Goal: Answer question/provide support: Share knowledge or assist other users

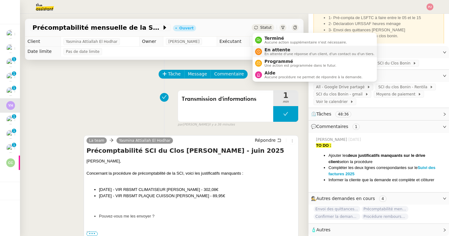
click at [269, 53] on span "En attente d'une réponse d'un client, d'un contact ou d'un tiers." at bounding box center [320, 53] width 110 height 3
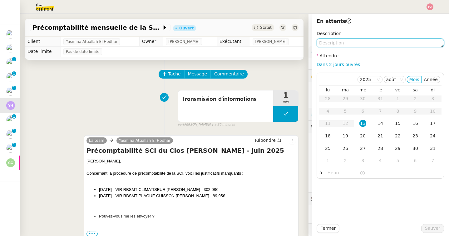
click at [351, 44] on textarea at bounding box center [380, 42] width 127 height 9
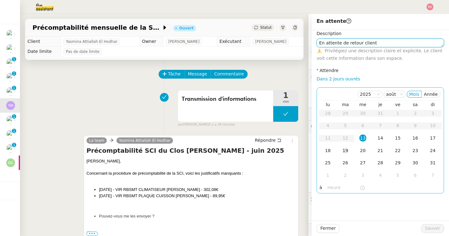
type textarea "En attente de retour client"
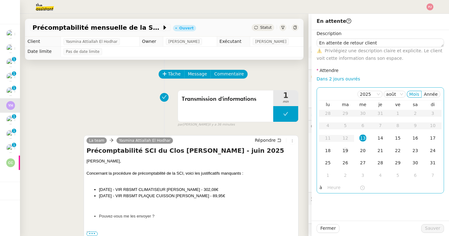
click at [345, 152] on div "19" at bounding box center [345, 150] width 7 height 7
click at [330, 153] on div "18" at bounding box center [328, 150] width 7 height 7
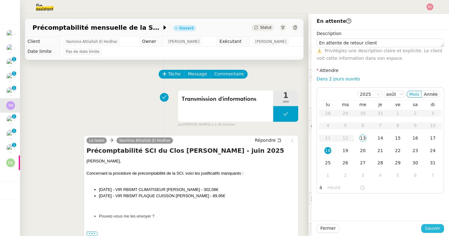
click at [429, 228] on span "Sauver" at bounding box center [432, 227] width 15 height 7
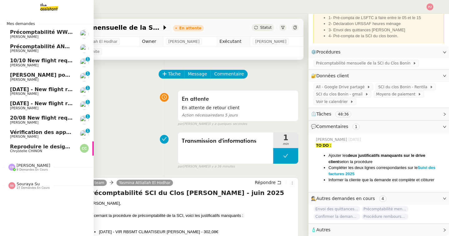
click at [44, 8] on img at bounding box center [44, 7] width 48 height 14
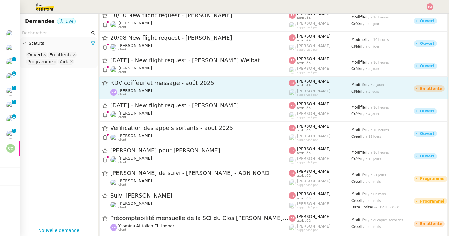
scroll to position [27, 0]
click at [149, 96] on div "Nathalie Magniez client" at bounding box center [135, 92] width 34 height 8
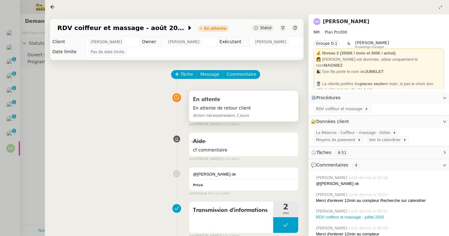
click at [232, 107] on span "En attente de retour client" at bounding box center [244, 107] width 102 height 7
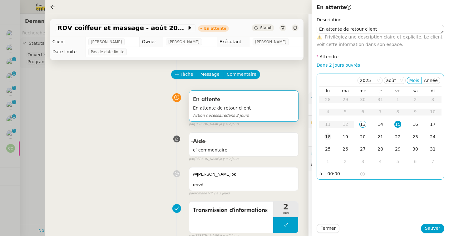
click at [333, 136] on td "18" at bounding box center [327, 137] width 17 height 12
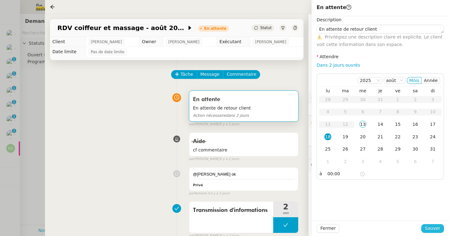
click at [431, 226] on span "Sauver" at bounding box center [432, 227] width 15 height 7
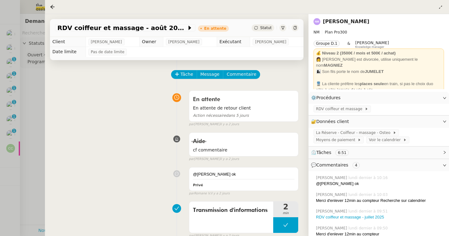
click at [13, 115] on div at bounding box center [224, 118] width 449 height 236
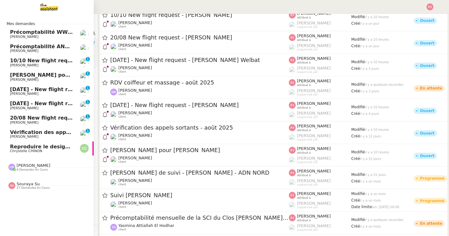
click at [16, 150] on span "Chrystelle CHINON" at bounding box center [26, 151] width 32 height 4
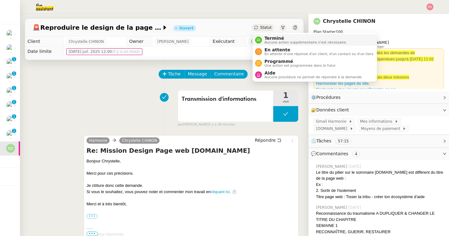
click at [267, 42] on span "Aucune action supplémentaire n'est nécessaire." at bounding box center [306, 42] width 82 height 3
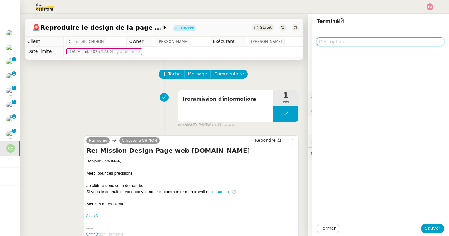
click at [351, 44] on textarea at bounding box center [380, 41] width 127 height 9
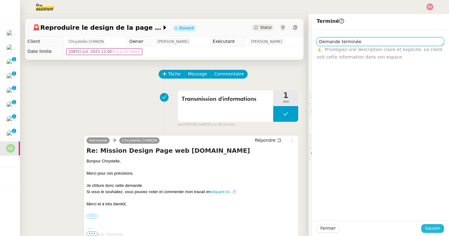
type textarea "Demande terminée"
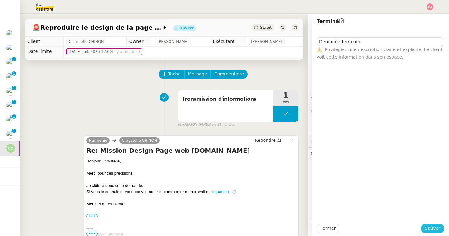
click at [439, 230] on span "Sauver" at bounding box center [432, 227] width 15 height 7
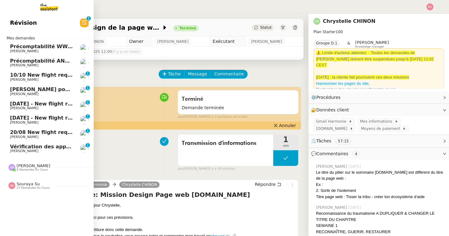
click at [17, 134] on span "20/08 New flight request - [PERSON_NAME]" at bounding box center [71, 132] width 122 height 6
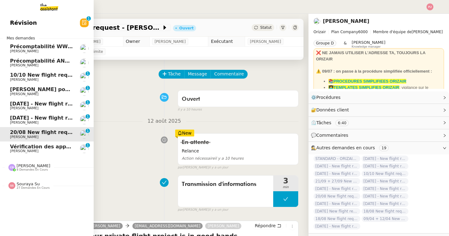
click at [27, 186] on span "Souraya Su" at bounding box center [28, 183] width 23 height 5
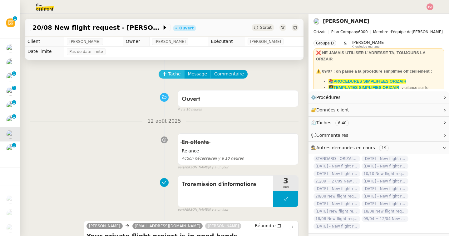
click at [173, 71] on span "Tâche" at bounding box center [174, 73] width 13 height 7
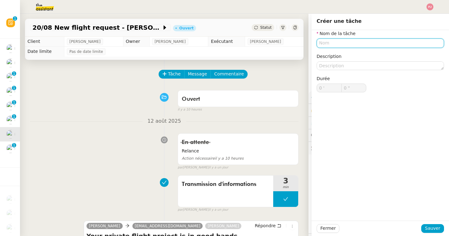
click at [333, 43] on input "text" at bounding box center [380, 42] width 127 height 9
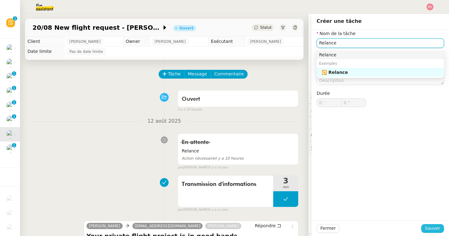
type input "Relance"
click at [430, 227] on span "Sauver" at bounding box center [432, 227] width 15 height 7
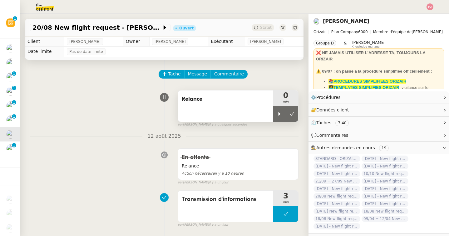
click at [238, 99] on span "Relance" at bounding box center [226, 98] width 88 height 9
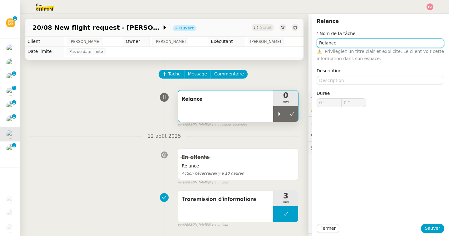
click at [353, 44] on input "Relance" at bounding box center [380, 42] width 127 height 9
type input "Relance client"
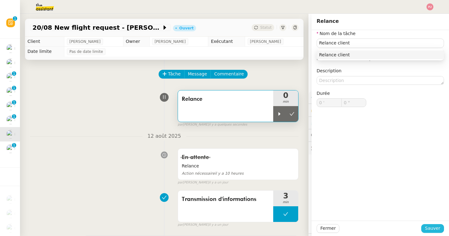
click at [427, 226] on span "Sauver" at bounding box center [432, 227] width 15 height 7
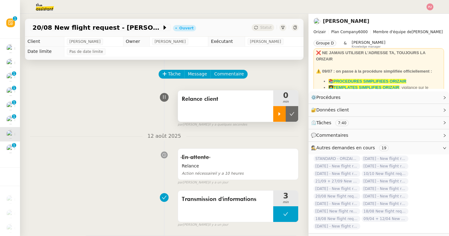
click at [277, 114] on icon at bounding box center [279, 113] width 5 height 5
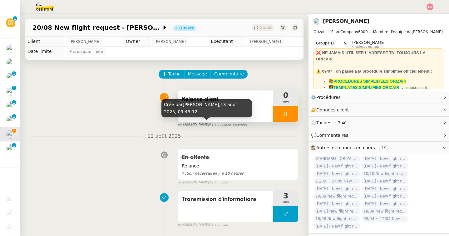
scroll to position [18, 0]
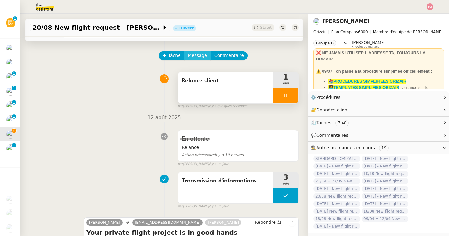
click at [192, 55] on span "Message" at bounding box center [197, 55] width 19 height 7
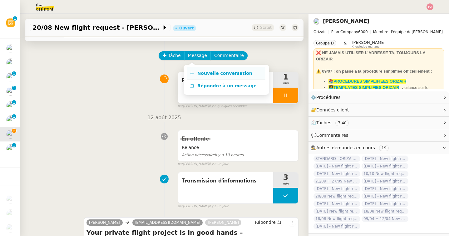
click at [195, 74] on link "Nouvelle conversation" at bounding box center [226, 73] width 78 height 12
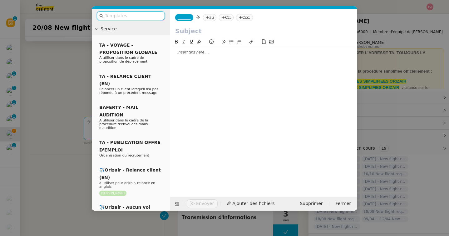
click at [153, 13] on input "text" at bounding box center [133, 15] width 56 height 7
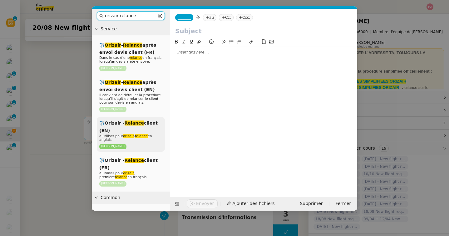
type input "orizair relance"
click at [131, 120] on em "Relance" at bounding box center [134, 122] width 19 height 5
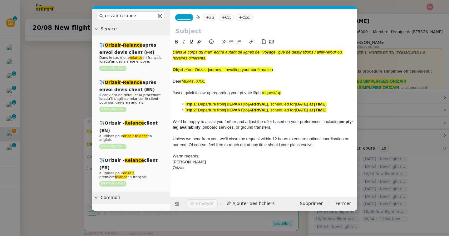
drag, startPoint x: 278, startPoint y: 70, endPoint x: 187, endPoint y: 68, distance: 90.6
click at [187, 68] on div "Objet : Your Orizair journey – awaiting your confirmation" at bounding box center [264, 70] width 182 height 6
copy span "Your Orizair journey – awaiting your confirmation"
click at [198, 31] on input "text" at bounding box center [263, 30] width 177 height 9
paste input "Your Orizair journey – awaiting your confirmation"
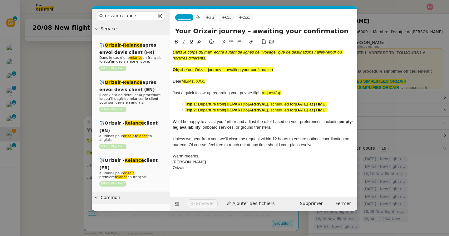
type input "Your Orizair journey – awaiting your confirmation"
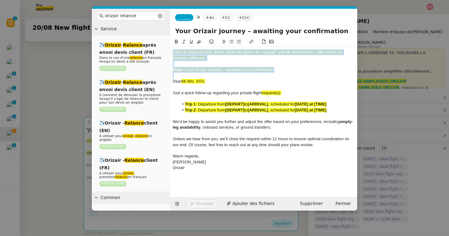
drag, startPoint x: 172, startPoint y: 81, endPoint x: 172, endPoint y: 54, distance: 27.5
click at [172, 54] on nz-spin "Dans le corps du mail, écrire autant de lignes de “Voyage” que de destinations …" at bounding box center [263, 113] width 187 height 151
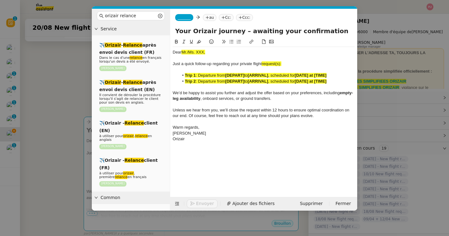
click at [186, 17] on span "_______" at bounding box center [184, 17] width 13 height 4
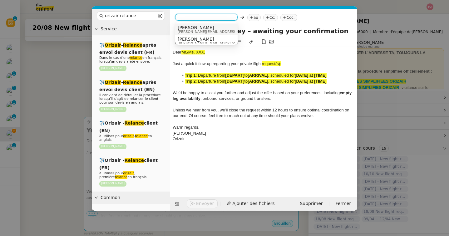
click at [192, 27] on span "[PERSON_NAME]" at bounding box center [222, 27] width 89 height 5
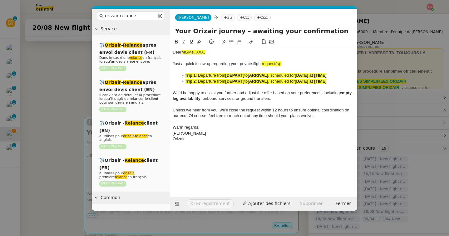
click at [254, 17] on nz-tag "Ccc:" at bounding box center [262, 17] width 17 height 7
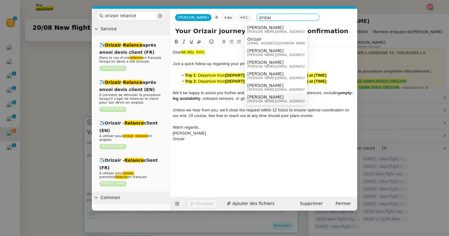
type input "orizai"
click at [261, 95] on span "[PERSON_NAME]" at bounding box center [291, 96] width 89 height 5
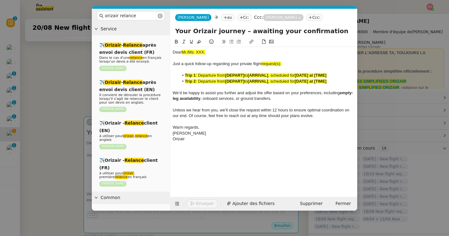
click at [58, 111] on nz-modal-container "orizair relance Service ✈️ Orizair - Relance après envoi devis client (FR) Dans…" at bounding box center [224, 118] width 449 height 236
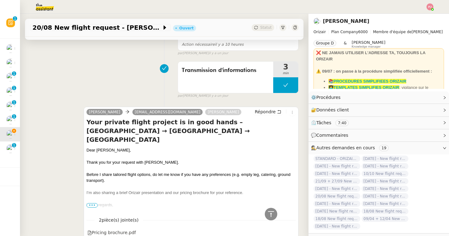
scroll to position [263, 0]
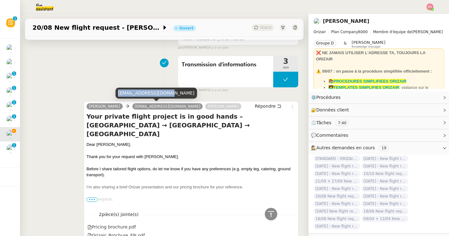
drag, startPoint x: 170, startPoint y: 93, endPoint x: 118, endPoint y: 93, distance: 51.9
click at [118, 93] on div "[EMAIL_ADDRESS][DOMAIN_NAME]" at bounding box center [157, 92] width 82 height 11
copy div "[EMAIL_ADDRESS][DOMAIN_NAME]"
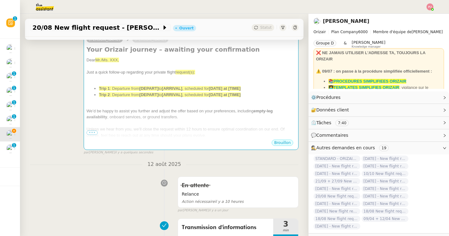
scroll to position [90, 0]
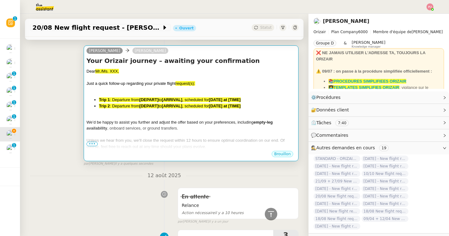
click at [115, 106] on span ": Departure from" at bounding box center [125, 105] width 30 height 5
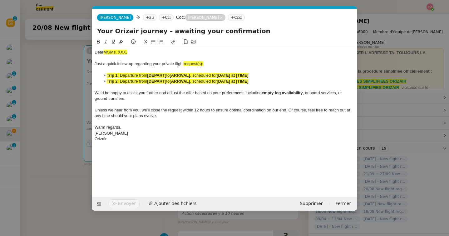
scroll to position [0, 43]
click at [143, 18] on nz-tag "au" at bounding box center [149, 17] width 13 height 7
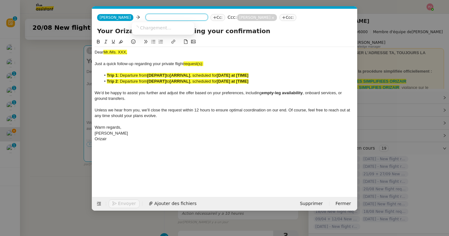
paste input "[EMAIL_ADDRESS][DOMAIN_NAME]"
type input "[EMAIL_ADDRESS][DOMAIN_NAME]"
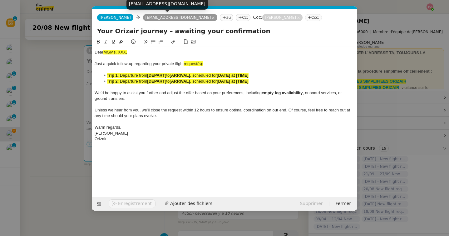
click at [61, 87] on nz-modal-container "orizair relance Service ✈️ Orizair - Relance après envoi devis client (FR) Dans…" at bounding box center [224, 118] width 449 height 236
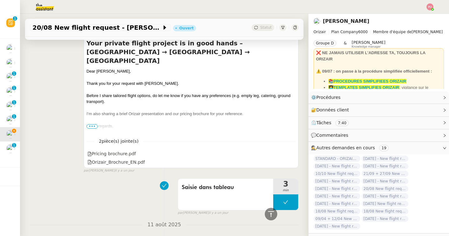
scroll to position [336, 0]
drag, startPoint x: 135, startPoint y: 61, endPoint x: 87, endPoint y: 61, distance: 47.8
click at [87, 68] on div "Dear [PERSON_NAME]," at bounding box center [191, 71] width 209 height 6
copy div "Dear [PERSON_NAME],"
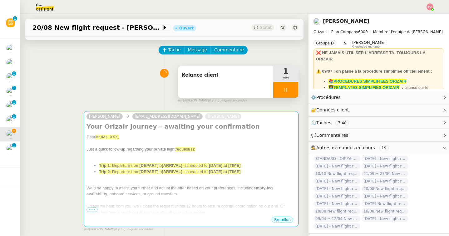
scroll to position [0, 0]
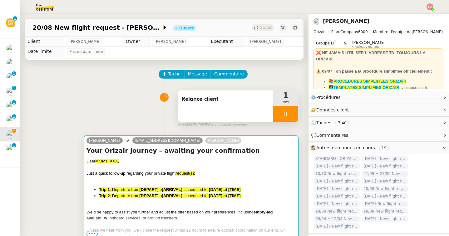
click at [125, 139] on icon at bounding box center [127, 140] width 4 height 4
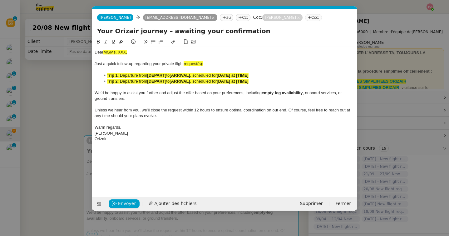
scroll to position [0, 43]
drag, startPoint x: 137, startPoint y: 53, endPoint x: 92, endPoint y: 53, distance: 44.4
click at [92, 53] on nz-spin "Dear Mr./Ms. XXX, Just a quick follow-up regarding your private flight request(…" at bounding box center [224, 113] width 265 height 151
click at [62, 107] on nz-modal-container "orizair relance Service ✈️ Orizair - Relance après envoi devis client (FR) Dans…" at bounding box center [224, 118] width 449 height 236
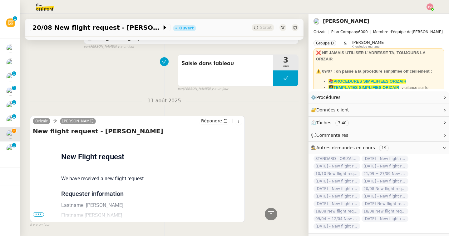
scroll to position [479, 0]
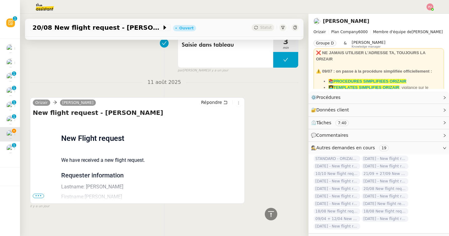
click at [39, 194] on span "•••" at bounding box center [38, 195] width 11 height 4
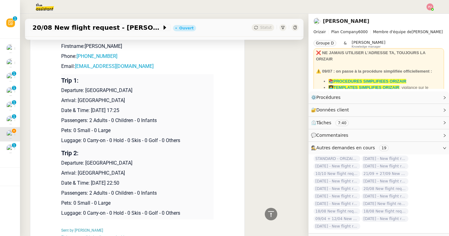
scroll to position [648, 0]
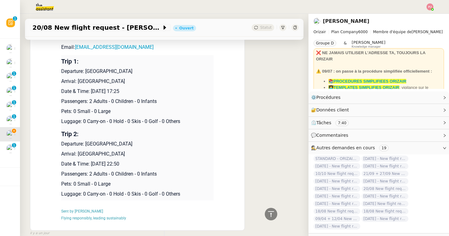
drag, startPoint x: 148, startPoint y: 166, endPoint x: 62, endPoint y: 71, distance: 127.6
click at [62, 71] on tbody "Trip 1: Departure: Zürich Airport Arrival: Frankfurt Airport Date & Time: 20th …" at bounding box center [137, 127] width 152 height 145
copy tbody "Departure: Zürich Airport Arrival: Frankfurt Airport Date & Time: 20th August 2…"
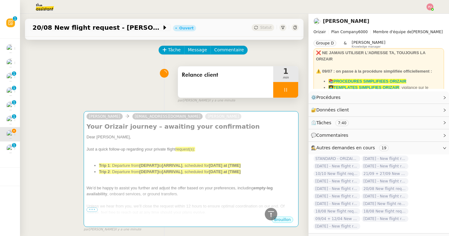
scroll to position [0, 0]
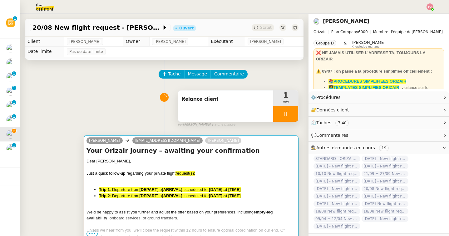
click at [128, 160] on div "Dear [PERSON_NAME]," at bounding box center [191, 161] width 209 height 6
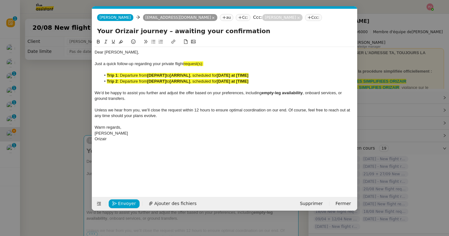
scroll to position [0, 43]
click at [135, 138] on div "Orizair" at bounding box center [225, 139] width 260 height 6
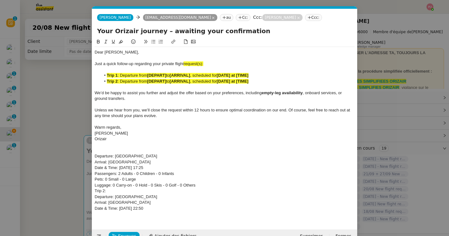
scroll to position [0, 0]
drag, startPoint x: 210, startPoint y: 64, endPoint x: 186, endPoint y: 64, distance: 24.4
click at [186, 64] on div "Just a quick follow-up regarding your private flight request(s):" at bounding box center [225, 64] width 260 height 6
drag, startPoint x: 168, startPoint y: 75, endPoint x: 148, endPoint y: 75, distance: 19.4
click at [148, 75] on li "Trip 1 : Departure from [DEPART] to [ARRIVAL] , scheduled for [DATE] at [TIME]" at bounding box center [228, 75] width 254 height 6
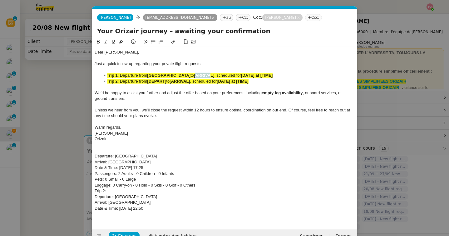
drag, startPoint x: 182, startPoint y: 76, endPoint x: 199, endPoint y: 76, distance: 16.9
click at [199, 76] on strong "[ARRIVAL]" at bounding box center [204, 75] width 20 height 5
drag, startPoint x: 180, startPoint y: 76, endPoint x: 201, endPoint y: 76, distance: 21.2
click at [201, 76] on li "Trip 1 : Departure from Zürich Airport to [ARRIVAL] , scheduled for [DATE] at […" at bounding box center [228, 75] width 254 height 6
drag, startPoint x: 241, startPoint y: 75, endPoint x: 274, endPoint y: 75, distance: 33.1
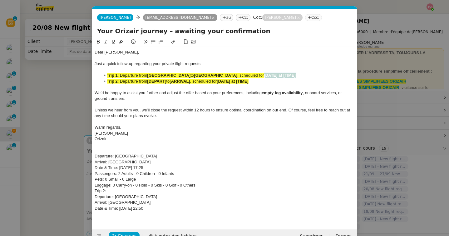
click at [274, 75] on li "Trip 1 : Departure from Zürich Airport to Frankfurt Airport , scheduled for [DA…" at bounding box center [228, 75] width 254 height 6
drag, startPoint x: 149, startPoint y: 76, endPoint x: 176, endPoint y: 75, distance: 26.9
click at [176, 75] on li "Trip 1 : Departure from Zürich Airport to Frankfurt Airport , scheduled for 20t…" at bounding box center [228, 75] width 254 height 6
copy strong "[GEOGRAPHIC_DATA]"
drag, startPoint x: 175, startPoint y: 82, endPoint x: 194, endPoint y: 83, distance: 19.7
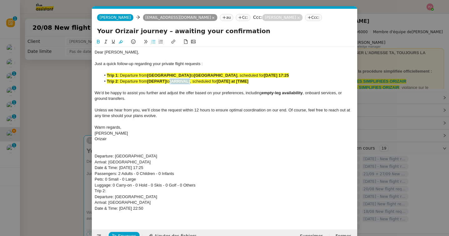
click at [194, 83] on li "Trip 2 : Departure from [DEPART] to [ARRIVAL] , scheduled for [DATE] at [TIME]" at bounding box center [228, 81] width 254 height 6
drag, startPoint x: 182, startPoint y: 75, endPoint x: 213, endPoint y: 76, distance: 31.6
click at [213, 76] on li "Trip 1 : Departure from Zürich Airport to Frankfurt Airport , scheduled for 20t…" at bounding box center [228, 75] width 254 height 6
copy strong "[GEOGRAPHIC_DATA]"
drag, startPoint x: 149, startPoint y: 82, endPoint x: 169, endPoint y: 83, distance: 19.4
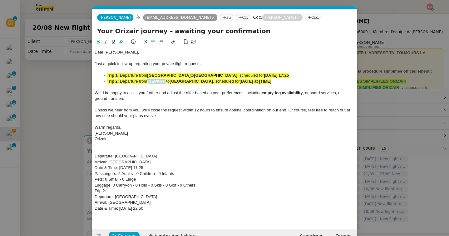
click at [169, 83] on li "Trip 2 : Departure from [DEPART] to Zürich Airport , scheduled for [DATE] at [T…" at bounding box center [228, 81] width 254 height 6
drag, startPoint x: 241, startPoint y: 74, endPoint x: 294, endPoint y: 75, distance: 52.2
click at [294, 75] on li "Trip 1 : Departure from Zürich Airport to Frankfurt Airport , scheduled for 20t…" at bounding box center [228, 75] width 254 height 6
copy strong "20th AUgust 2025 at 17:25"
drag, startPoint x: 243, startPoint y: 82, endPoint x: 284, endPoint y: 84, distance: 41.3
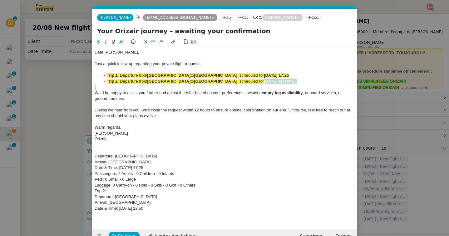
click at [284, 84] on div "Dear Mr. Niemann, Just a quick follow-up regarding your private flight requests…" at bounding box center [225, 133] width 260 height 172
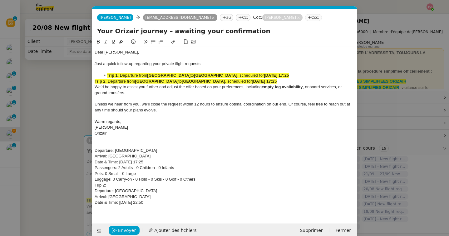
click at [273, 81] on strong "20th AUgust 2025 at 17:25" at bounding box center [264, 81] width 25 height 5
click at [120, 74] on span ": Departure from" at bounding box center [133, 75] width 30 height 5
click at [251, 74] on strong "20th AUgust 2025 at 17:25" at bounding box center [263, 75] width 25 height 5
click at [252, 83] on strong "20th AUgust 2025 at 22:50" at bounding box center [264, 81] width 25 height 5
drag, startPoint x: 109, startPoint y: 81, endPoint x: 92, endPoint y: 81, distance: 16.9
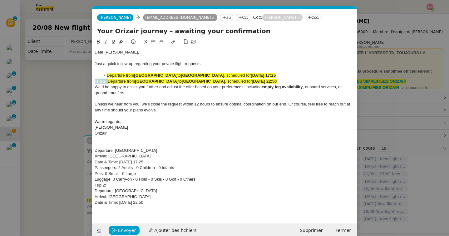
click at [92, 81] on nz-spin "Dear Mr. Niemann, Just a quick follow-up regarding your private flight requests…" at bounding box center [224, 127] width 265 height 178
click at [285, 80] on li "Departure from Frankfurt Airport to Zürich Airport , scheduled for 20th August …" at bounding box center [228, 81] width 254 height 6
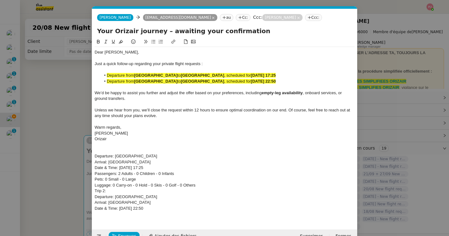
drag, startPoint x: 281, startPoint y: 80, endPoint x: 92, endPoint y: 77, distance: 189.9
click at [92, 77] on form "Josephine Josephine niemann1985@gmail.com au Cc: Ccc: Louis Frei Ccc: Your Oriz…" at bounding box center [225, 126] width 266 height 234
click at [121, 38] on button at bounding box center [120, 41] width 7 height 7
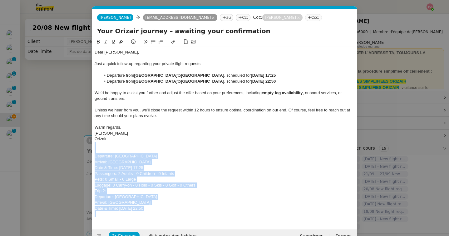
drag, startPoint x: 169, startPoint y: 211, endPoint x: 83, endPoint y: 147, distance: 108.0
click at [83, 147] on nz-modal-container "orizair relance Service ✈️ Orizair - Relance après envoi devis client (FR) Dans…" at bounding box center [224, 118] width 449 height 236
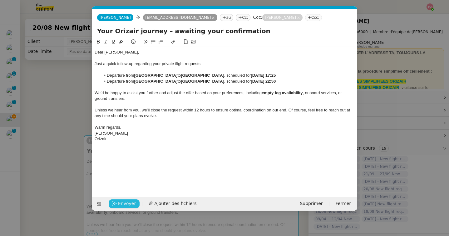
click at [127, 203] on span "Envoyer" at bounding box center [127, 203] width 18 height 7
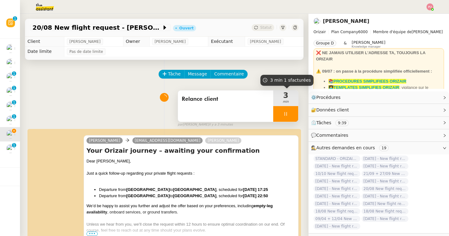
click at [283, 120] on div at bounding box center [285, 114] width 25 height 16
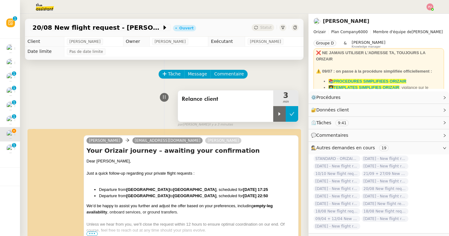
click at [293, 117] on button at bounding box center [292, 114] width 12 height 16
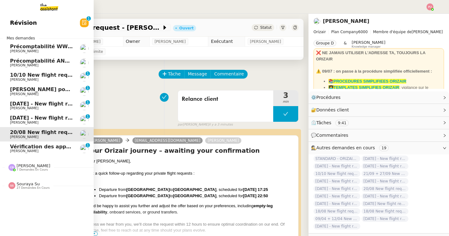
click at [68, 123] on span "[PERSON_NAME]" at bounding box center [41, 123] width 63 height 4
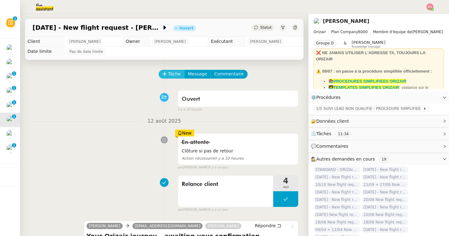
click at [176, 77] on span "Tâche" at bounding box center [174, 73] width 13 height 7
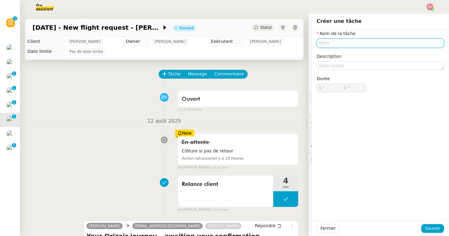
click at [332, 46] on input "text" at bounding box center [380, 42] width 127 height 9
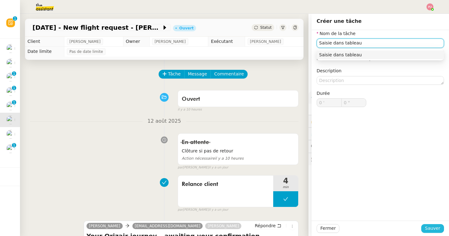
type input "Saisie dans tableau"
click at [434, 226] on span "Sauver" at bounding box center [432, 227] width 15 height 7
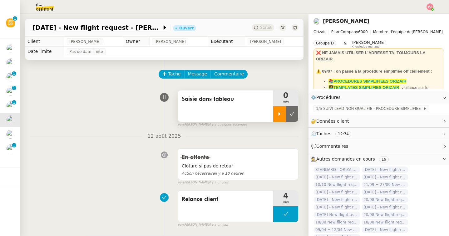
click at [282, 115] on div at bounding box center [279, 114] width 12 height 16
click at [286, 117] on div at bounding box center [285, 114] width 25 height 16
click at [293, 118] on button at bounding box center [292, 114] width 12 height 16
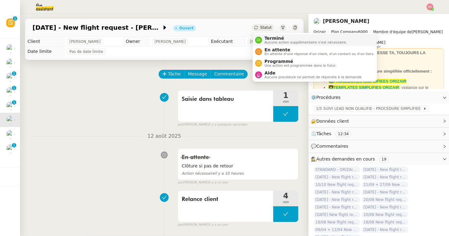
click at [268, 38] on span "Terminé" at bounding box center [306, 38] width 82 height 5
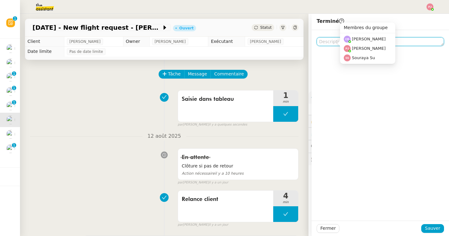
click at [325, 41] on textarea at bounding box center [380, 41] width 127 height 9
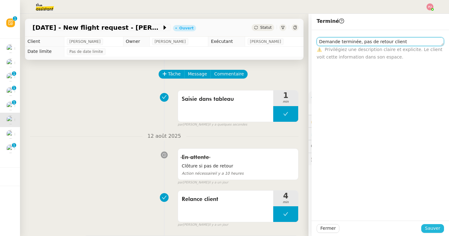
type textarea "Demande terminée, pas de retour client"
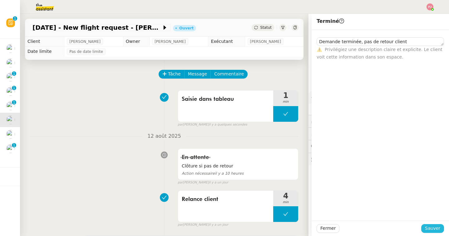
click at [437, 228] on span "Sauver" at bounding box center [432, 227] width 15 height 7
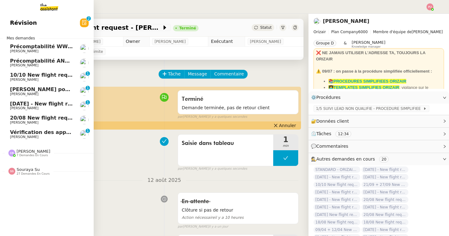
click at [28, 120] on span "20/08 New flight request - [PERSON_NAME]" at bounding box center [71, 118] width 122 height 6
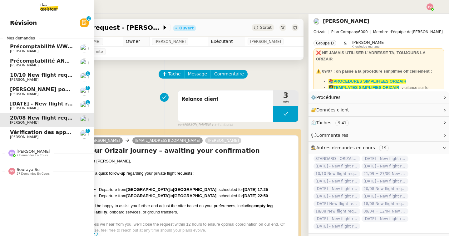
click at [28, 103] on span "2nd October 2025 - New flight request - Paul Nicholson" at bounding box center [74, 104] width 129 height 6
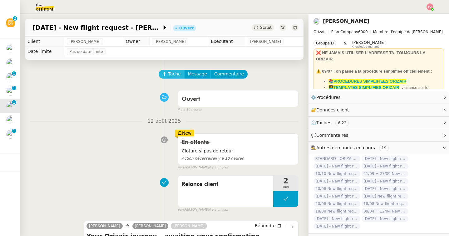
click at [175, 74] on span "Tâche" at bounding box center [174, 73] width 13 height 7
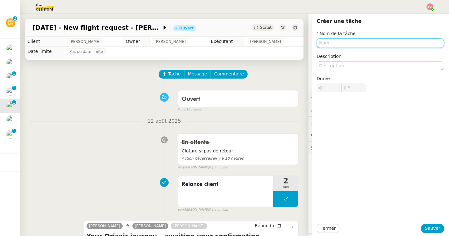
click at [351, 44] on input "text" at bounding box center [380, 42] width 127 height 9
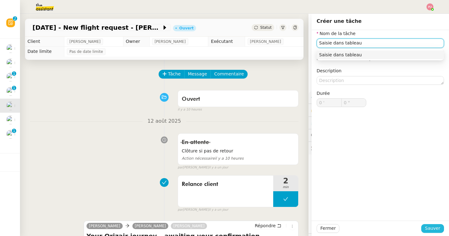
type input "Saisie dans tableau"
click at [437, 231] on span "Sauver" at bounding box center [432, 227] width 15 height 7
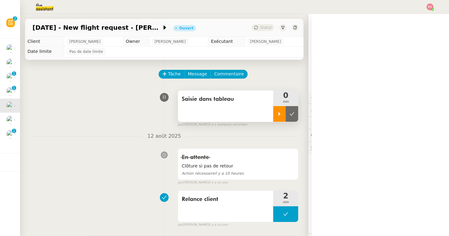
click at [280, 115] on icon at bounding box center [279, 113] width 5 height 5
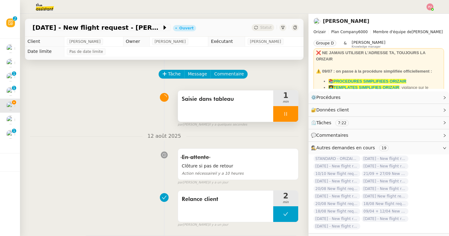
click at [286, 117] on div at bounding box center [285, 114] width 25 height 16
click at [292, 117] on button at bounding box center [292, 114] width 12 height 16
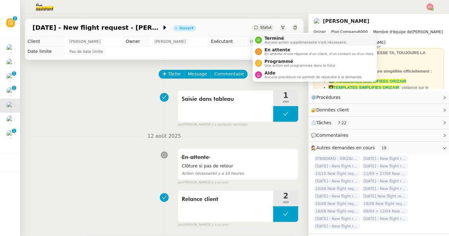
click at [271, 42] on span "Aucune action supplémentaire n'est nécessaire." at bounding box center [306, 42] width 82 height 3
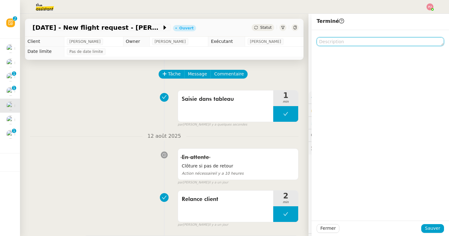
click at [342, 40] on textarea at bounding box center [380, 41] width 127 height 9
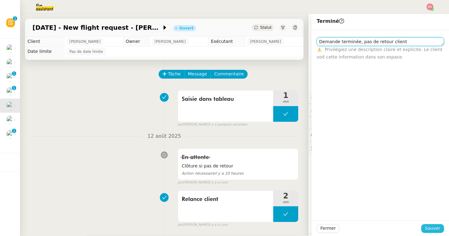
type textarea "Demande terminée, pas de retour client"
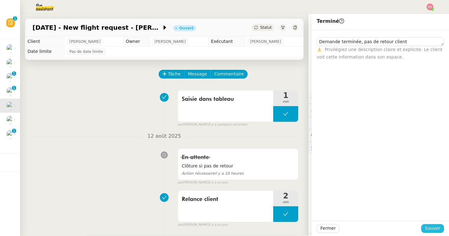
click at [433, 229] on span "Sauver" at bounding box center [432, 227] width 15 height 7
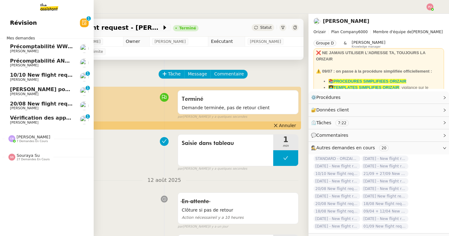
click at [33, 105] on span "20/08 New flight request - [PERSON_NAME]" at bounding box center [71, 104] width 122 height 6
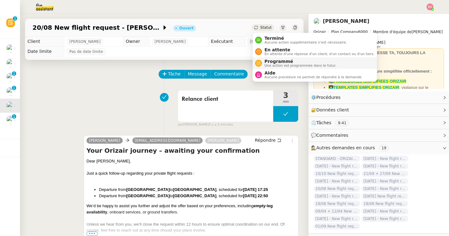
click at [269, 62] on span "Programmé" at bounding box center [301, 61] width 72 height 5
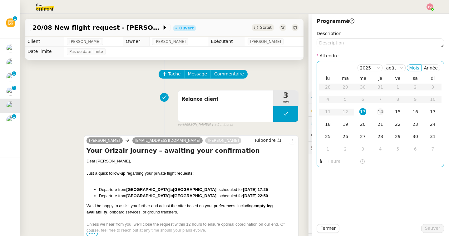
click at [379, 111] on div "14" at bounding box center [380, 111] width 7 height 7
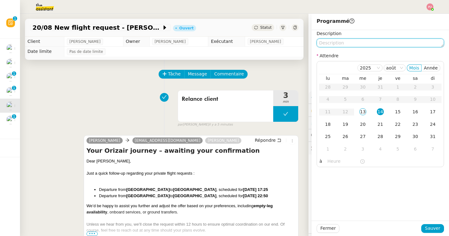
click at [376, 39] on textarea at bounding box center [380, 42] width 127 height 9
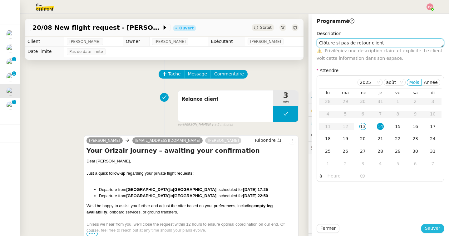
type textarea "Clôture si pas de retour client"
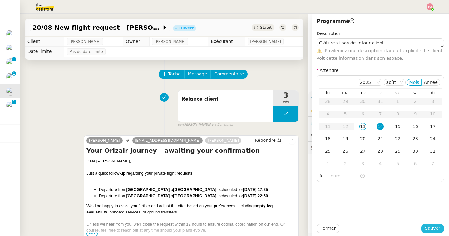
click at [432, 226] on span "Sauver" at bounding box center [432, 227] width 15 height 7
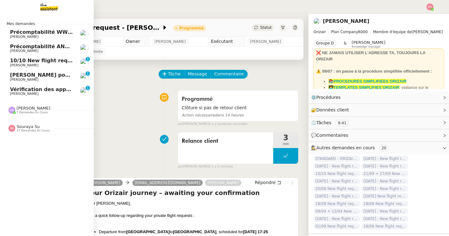
click at [19, 64] on span "[PERSON_NAME]" at bounding box center [24, 65] width 28 height 4
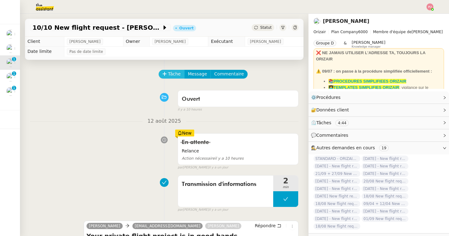
click at [174, 76] on span "Tâche" at bounding box center [174, 73] width 13 height 7
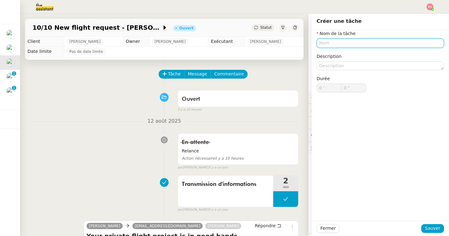
click at [340, 45] on input "text" at bounding box center [380, 42] width 127 height 9
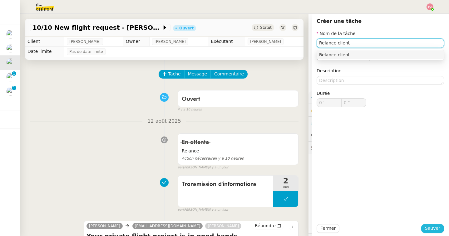
type input "Relance client"
click at [430, 229] on span "Sauver" at bounding box center [432, 227] width 15 height 7
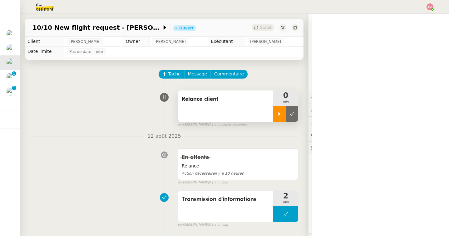
click at [279, 117] on div at bounding box center [279, 114] width 12 height 16
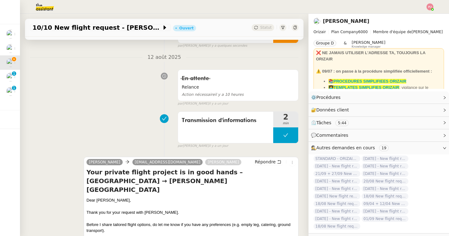
scroll to position [147, 0]
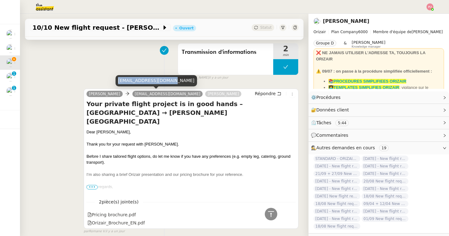
drag, startPoint x: 170, startPoint y: 81, endPoint x: 118, endPoint y: 80, distance: 52.5
click at [118, 80] on div "maxcherbatov@gmail.com" at bounding box center [157, 80] width 82 height 11
copy div "maxcherbatov@gmail.com"
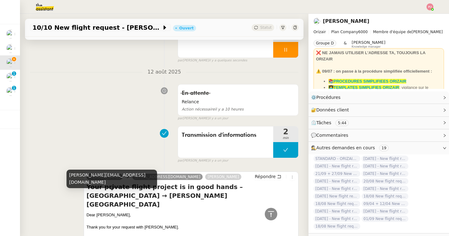
scroll to position [0, 0]
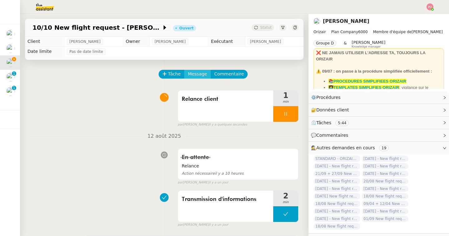
click at [195, 74] on span "Message" at bounding box center [197, 73] width 19 height 7
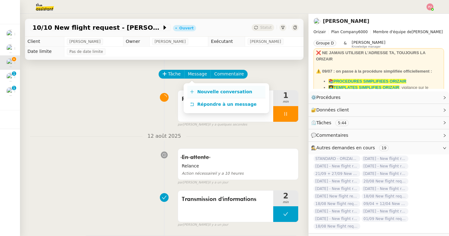
click at [200, 89] on link "Nouvelle conversation" at bounding box center [226, 92] width 78 height 12
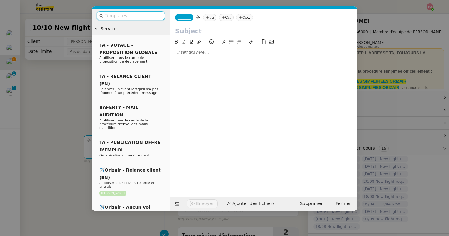
click at [143, 17] on input "text" at bounding box center [133, 15] width 56 height 7
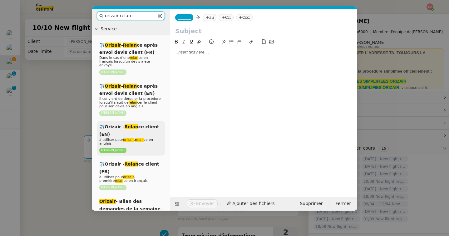
type input "orizair relan"
click at [127, 130] on div "✈️Orizair - Relan ce client (EN) à utiliser pour orizair , relan ce en anglais …" at bounding box center [131, 138] width 68 height 35
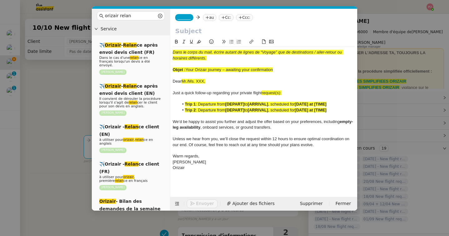
click at [186, 17] on span "_______" at bounding box center [184, 17] width 13 height 4
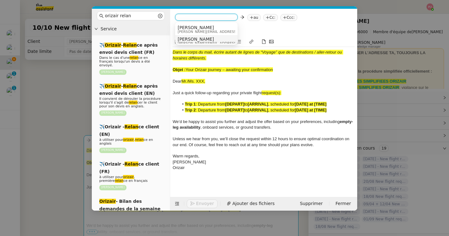
click at [196, 39] on span "[PERSON_NAME]" at bounding box center [222, 39] width 89 height 5
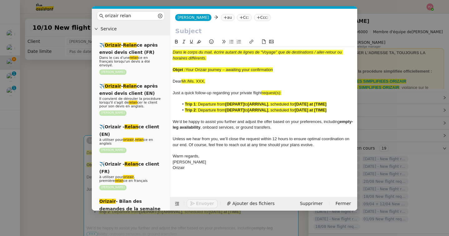
click at [195, 18] on span "[PERSON_NAME]" at bounding box center [193, 17] width 31 height 4
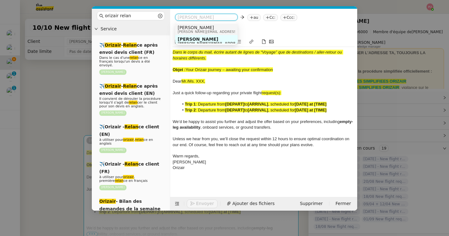
click at [215, 23] on nz-option-item "Josephine josephine.k@orizair.com" at bounding box center [206, 29] width 62 height 12
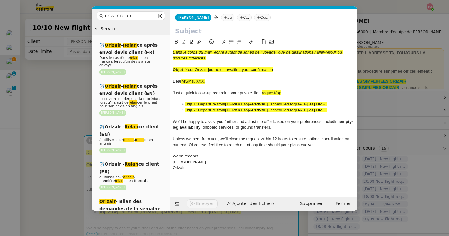
click at [221, 15] on nz-tag "au" at bounding box center [227, 17] width 13 height 7
paste input "maxcherbatov@gmail.com"
type input "maxcherbatov@gmail.com"
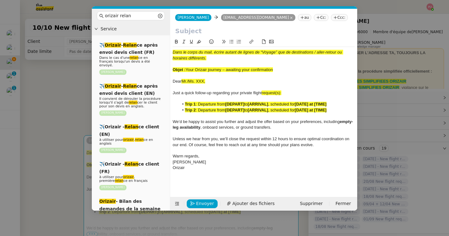
click at [331, 17] on nz-tag "Ccc:" at bounding box center [339, 17] width 17 height 7
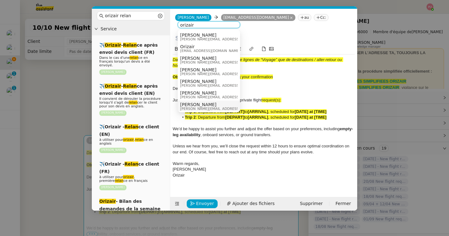
type input "orizair"
click at [211, 105] on div "Louis Frei louis@orizair.com" at bounding box center [226, 106] width 93 height 8
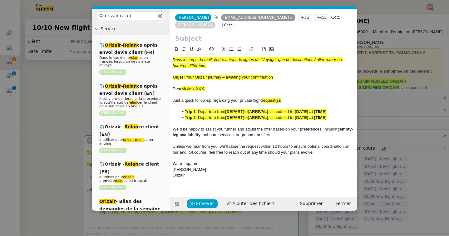
drag, startPoint x: 279, startPoint y: 76, endPoint x: 187, endPoint y: 78, distance: 91.9
click at [187, 78] on div "Objet : Your Orizair journey – awaiting your confirmation" at bounding box center [264, 77] width 182 height 6
copy span "Your Orizair journey – awaiting your confirmation"
click at [200, 38] on input "text" at bounding box center [263, 38] width 177 height 9
paste input "Your Orizair journey – awaiting your confirmation"
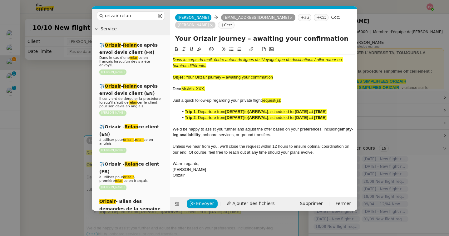
type input "Your Orizair journey – awaiting your confirmation"
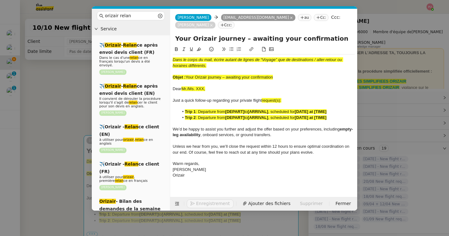
click at [67, 124] on nz-modal-container "orizair relan Service ✈️ Orizair - Relan ce après envoi devis client (FR) Dans …" at bounding box center [224, 118] width 449 height 236
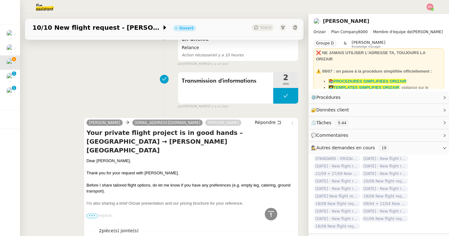
scroll to position [269, 0]
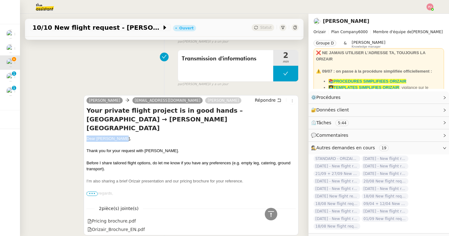
drag, startPoint x: 117, startPoint y: 132, endPoint x: 87, endPoint y: 132, distance: 29.4
click at [87, 135] on div "Dear Jdidir Sjsj," at bounding box center [191, 138] width 209 height 6
copy div "Dear Jdidir Sjsj,"
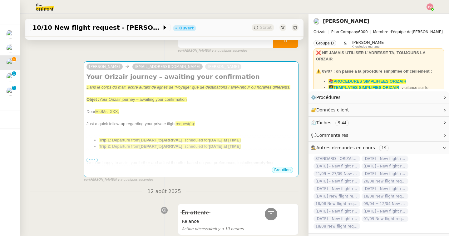
scroll to position [0, 0]
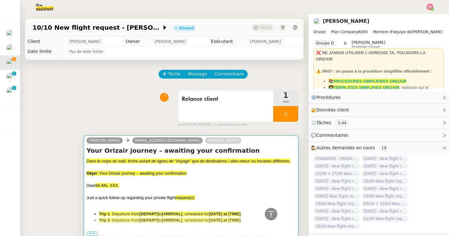
click at [120, 157] on div "Your Orizair journey – awaiting your confirmation Dans le corps du mail, écrire…" at bounding box center [191, 193] width 209 height 94
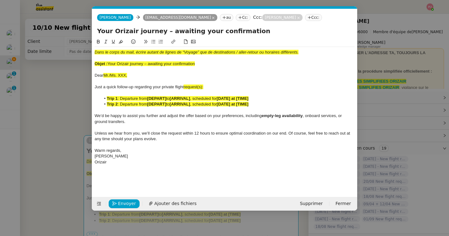
scroll to position [0, 37]
drag, startPoint x: 132, startPoint y: 75, endPoint x: 86, endPoint y: 47, distance: 53.4
click at [86, 47] on nz-modal-container "orizair relan Service ✈️ Orizair - Relan ce après envoi devis client (FR) Dans …" at bounding box center [224, 118] width 449 height 236
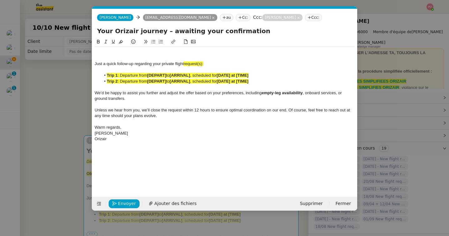
scroll to position [0, 0]
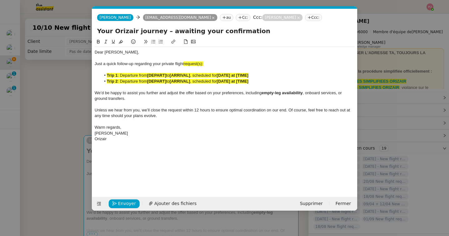
click at [34, 135] on nz-modal-container "orizair relan Service ✈️ Orizair - Relan ce après envoi devis client (FR) Dans …" at bounding box center [224, 118] width 449 height 236
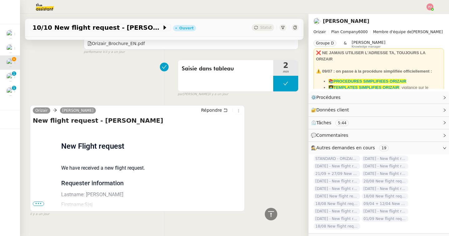
scroll to position [465, 0]
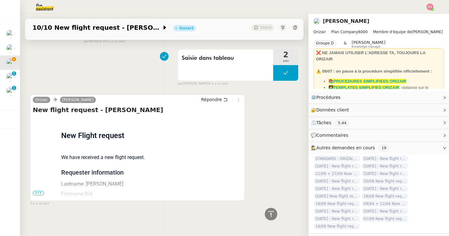
click at [39, 191] on span "•••" at bounding box center [38, 193] width 11 height 4
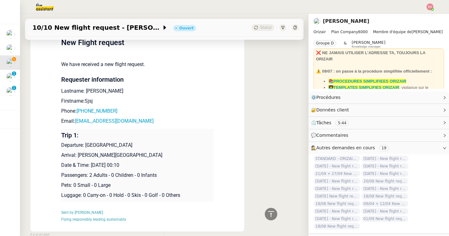
scroll to position [589, 0]
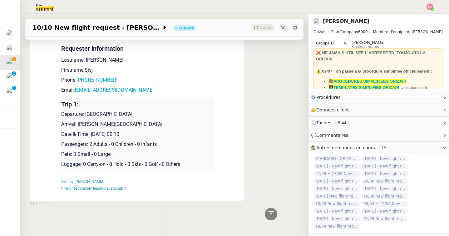
drag, startPoint x: 154, startPoint y: 134, endPoint x: 62, endPoint y: 116, distance: 94.0
click at [62, 116] on td "Trip 1: Departure: London Gatwick Airport Arrival: Charles de Gaulle Internatio…" at bounding box center [137, 134] width 152 height 72
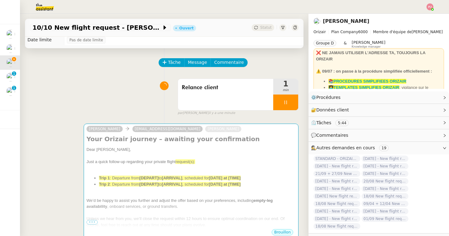
scroll to position [0, 0]
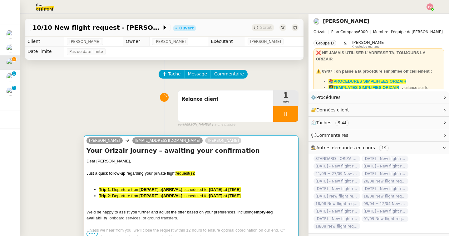
click at [113, 171] on span "Just a quick follow-up regarding your private flight" at bounding box center [131, 173] width 89 height 5
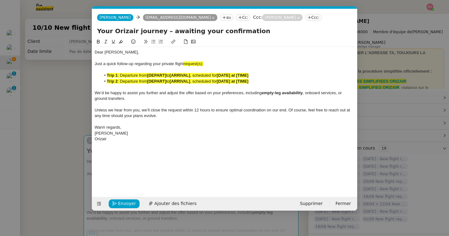
scroll to position [0, 37]
click at [133, 140] on div "Orizair" at bounding box center [225, 139] width 260 height 6
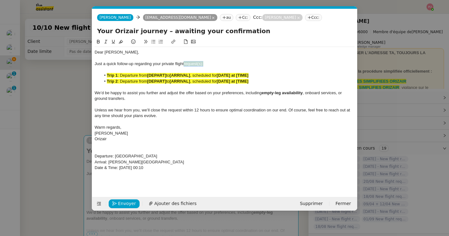
drag, startPoint x: 211, startPoint y: 63, endPoint x: 184, endPoint y: 62, distance: 27.2
click at [184, 62] on div "Just a quick follow-up regarding your private flight request(s):" at bounding box center [225, 64] width 260 height 6
drag, startPoint x: 262, startPoint y: 81, endPoint x: 97, endPoint y: 82, distance: 165.6
click at [97, 82] on ul "Trip 1 : Departure from [DEPART] to [ARRIVAL] , scheduled for [DATE] at [TIME] …" at bounding box center [225, 78] width 260 height 12
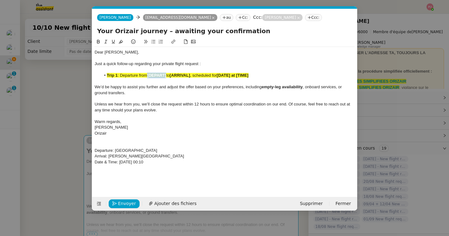
drag, startPoint x: 167, startPoint y: 75, endPoint x: 148, endPoint y: 75, distance: 18.4
click at [148, 75] on strong "[DEPART]" at bounding box center [156, 75] width 19 height 5
drag, startPoint x: 200, startPoint y: 77, endPoint x: 220, endPoint y: 77, distance: 20.0
click at [214, 77] on strong "[ARRIVAL]" at bounding box center [204, 75] width 20 height 5
click at [268, 75] on strong "Charles de Gaulle International Airtport" at bounding box center [231, 75] width 75 height 5
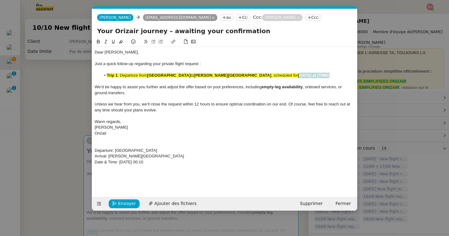
drag, startPoint x: 303, startPoint y: 75, endPoint x: 337, endPoint y: 76, distance: 33.7
click at [337, 76] on li "Trip 1 : Departure from London Gatwick Airport to Charles de Gaulle Internation…" at bounding box center [228, 75] width 254 height 6
drag, startPoint x: 302, startPoint y: 76, endPoint x: 337, endPoint y: 77, distance: 35.3
click at [337, 77] on li "Trip 1 : Departure from London Gatwick Airport to Charles de Gaulle Internation…" at bounding box center [228, 75] width 254 height 6
drag, startPoint x: 121, startPoint y: 77, endPoint x: 108, endPoint y: 77, distance: 12.5
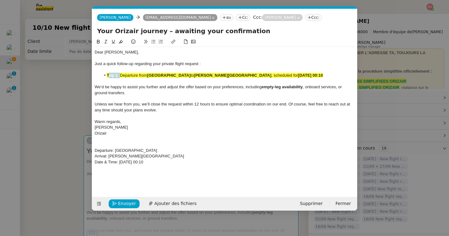
click at [108, 77] on li "Trip 1 : Departure from London Gatwick Airport to Charles de Gaulle Internation…" at bounding box center [228, 75] width 254 height 6
drag, startPoint x: 343, startPoint y: 76, endPoint x: 103, endPoint y: 76, distance: 239.9
click at [103, 76] on li "Departure from London Gatwick Airport to Charles de Gaulle International Airpor…" at bounding box center [228, 75] width 254 height 6
click at [121, 42] on icon at bounding box center [121, 41] width 4 height 4
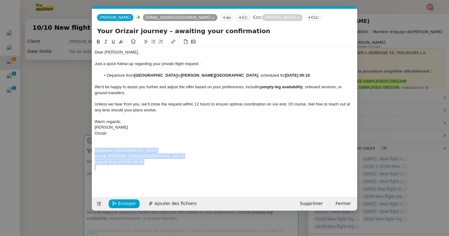
drag, startPoint x: 172, startPoint y: 167, endPoint x: 87, endPoint y: 148, distance: 87.1
click at [87, 148] on nz-modal-container "orizair relan Service ✈️ Orizair - Relan ce après envoi devis client (FR) Dans …" at bounding box center [224, 118] width 449 height 236
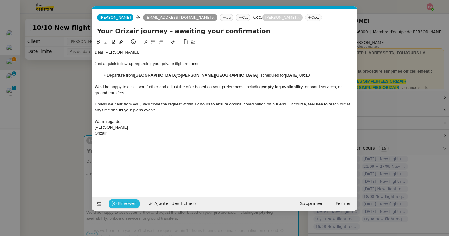
click at [127, 206] on span "Envoyer" at bounding box center [127, 203] width 18 height 7
click at [127, 206] on span "Confirmer l'envoi" at bounding box center [136, 203] width 37 height 7
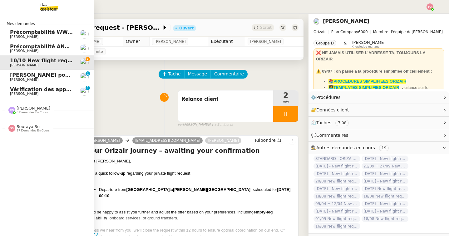
click at [34, 111] on span "6 demandes en cours" at bounding box center [32, 112] width 31 height 3
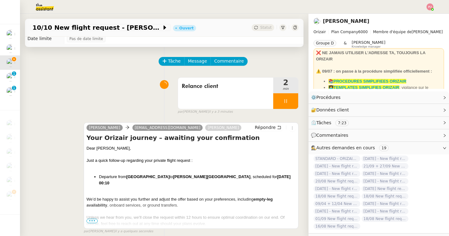
scroll to position [21, 0]
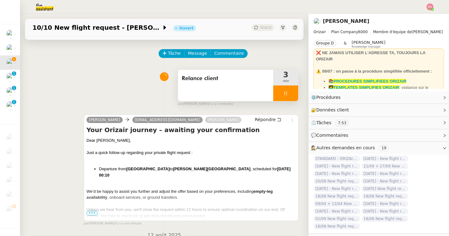
click at [287, 92] on icon at bounding box center [285, 93] width 5 height 5
click at [292, 92] on icon at bounding box center [292, 93] width 5 height 5
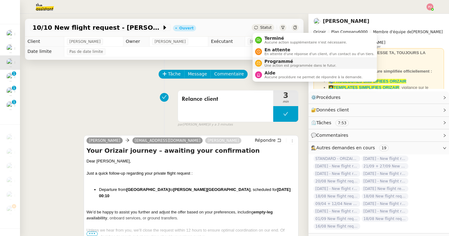
click at [274, 64] on span "Une action est programmée dans le futur." at bounding box center [301, 65] width 72 height 3
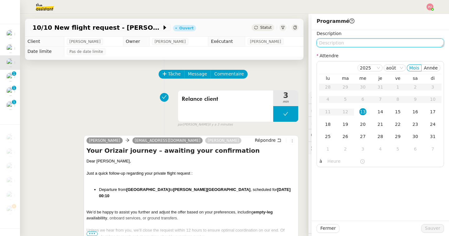
click at [346, 44] on textarea at bounding box center [380, 42] width 127 height 9
type textarea "R"
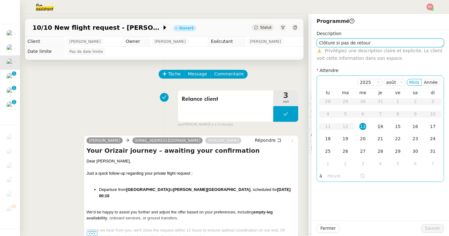
type textarea "Clôture si pas de retour"
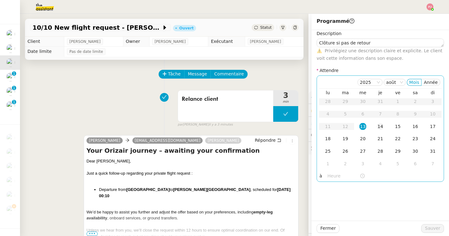
click at [380, 124] on div "14" at bounding box center [380, 126] width 7 height 7
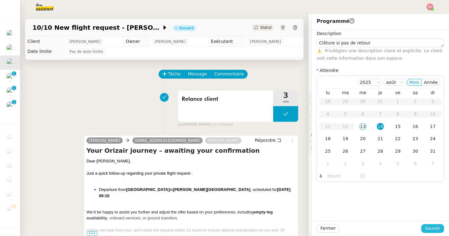
click at [433, 227] on span "Sauver" at bounding box center [432, 227] width 15 height 7
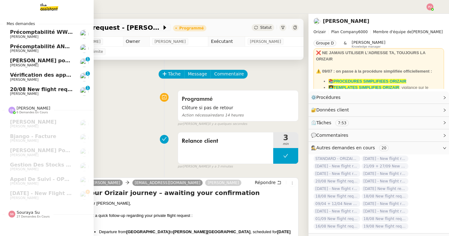
click at [21, 90] on span "20/08 New flight request - [PERSON_NAME]" at bounding box center [71, 89] width 122 height 6
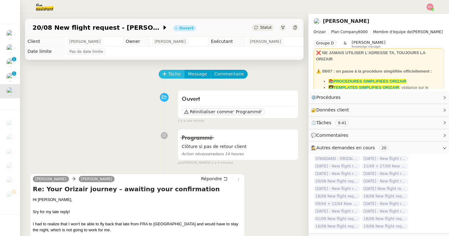
click at [172, 71] on span "Tâche" at bounding box center [174, 73] width 13 height 7
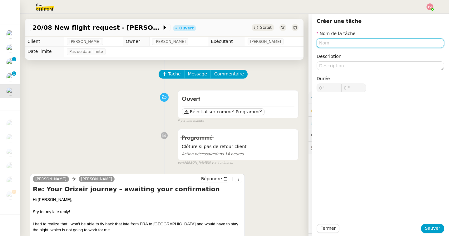
click at [341, 42] on input "text" at bounding box center [380, 42] width 127 height 9
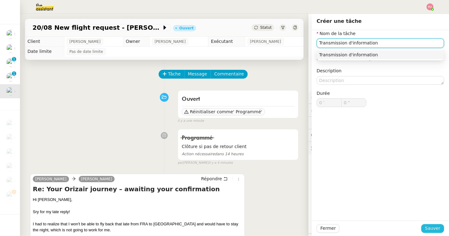
type input "Transmission d'information"
click at [429, 226] on span "Sauver" at bounding box center [432, 227] width 15 height 7
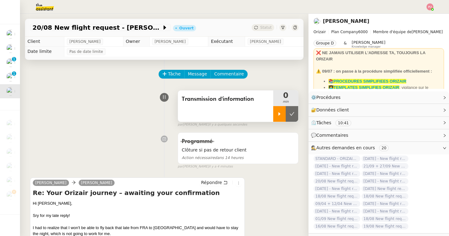
click at [277, 113] on icon at bounding box center [279, 113] width 5 height 5
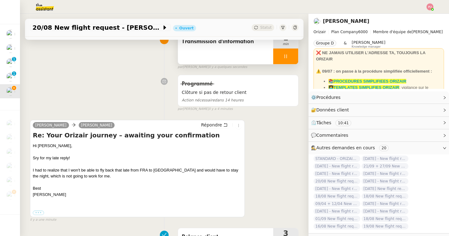
scroll to position [88, 0]
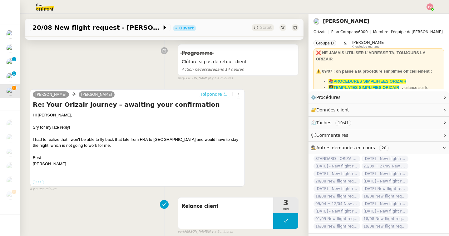
click at [217, 93] on span "Répondre" at bounding box center [211, 94] width 21 height 6
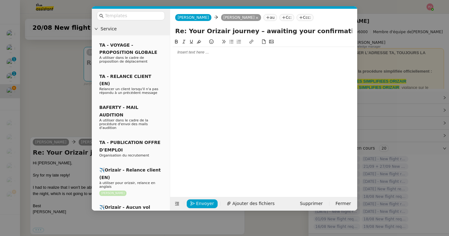
click at [231, 53] on div at bounding box center [264, 52] width 182 height 6
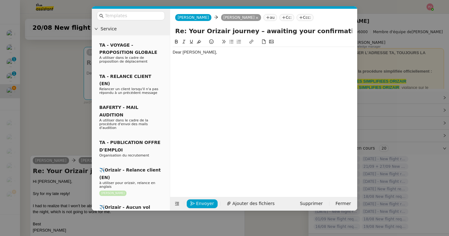
click at [67, 108] on nz-modal-container "Service TA - VOYAGE - PROPOSITION GLOBALE A utiliser dans le cadre de propositi…" at bounding box center [224, 118] width 449 height 236
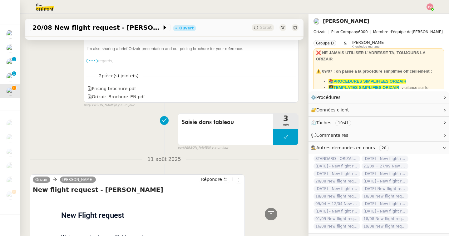
scroll to position [733, 0]
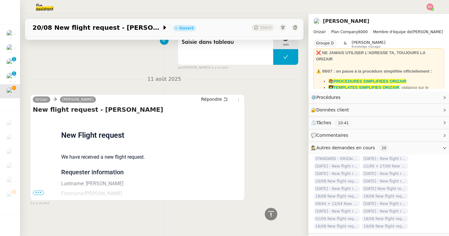
click at [38, 191] on span "•••" at bounding box center [38, 192] width 11 height 4
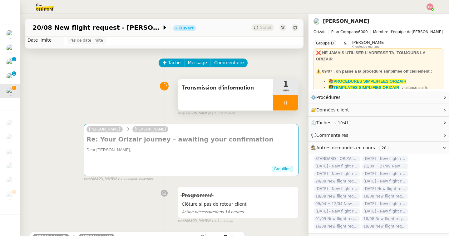
scroll to position [0, 0]
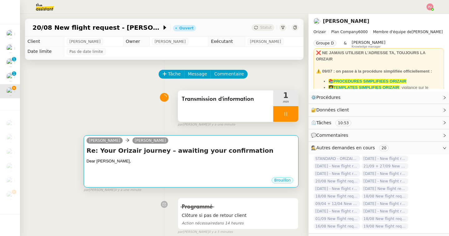
click at [162, 163] on div "Dear [PERSON_NAME]," at bounding box center [191, 161] width 209 height 6
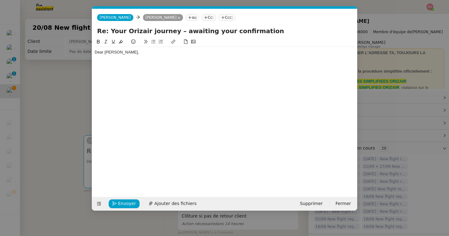
scroll to position [0, 13]
click at [153, 53] on div "Dear [PERSON_NAME]," at bounding box center [225, 52] width 260 height 6
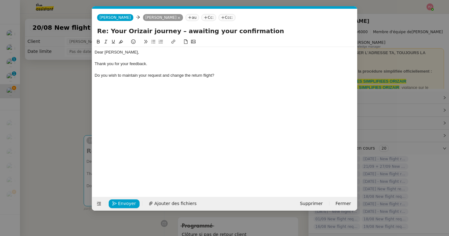
click at [95, 74] on div "Do you wish to maintain your request and change the return flight?" at bounding box center [225, 75] width 260 height 6
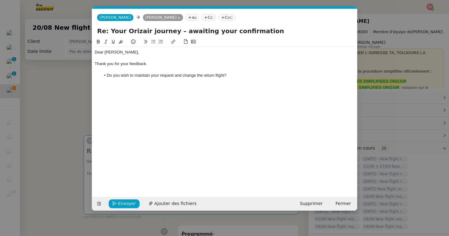
click at [238, 76] on li "Do you wish to maintain your request and change the return flight?" at bounding box center [228, 75] width 254 height 6
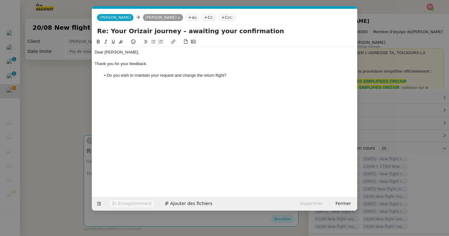
click at [59, 108] on nz-modal-container "Service TA - VOYAGE - PROPOSITION GLOBALE A utiliser dans le cadre de propositi…" at bounding box center [224, 118] width 449 height 236
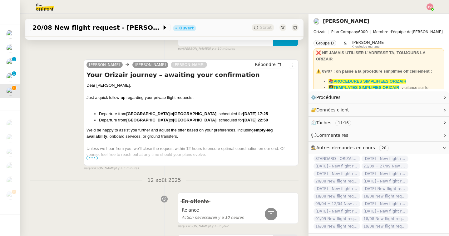
scroll to position [378, 0]
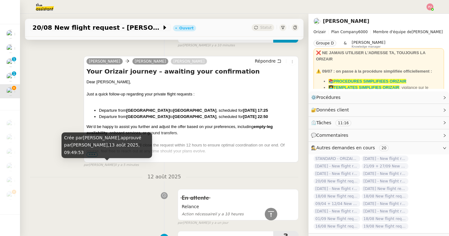
click at [93, 155] on div "Crée par Meyriam Bedredine, approuvé par Meyriam Bedredine, 13 août 2025, 09:49…" at bounding box center [107, 145] width 91 height 26
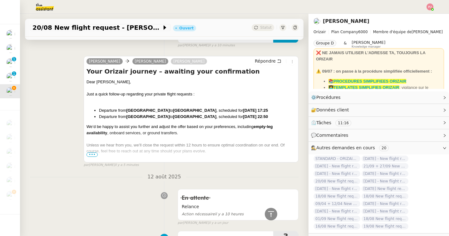
click at [90, 156] on span "•••" at bounding box center [92, 154] width 11 height 4
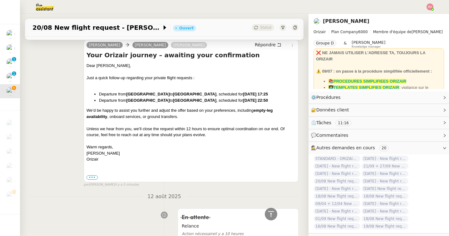
scroll to position [395, 0]
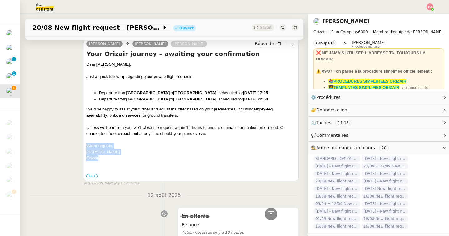
drag, startPoint x: 105, startPoint y: 157, endPoint x: 87, endPoint y: 147, distance: 20.5
click at [87, 147] on div "Dear Mr. Niemann, Just a quick follow-up regarding your private flight requests…" at bounding box center [191, 120] width 209 height 118
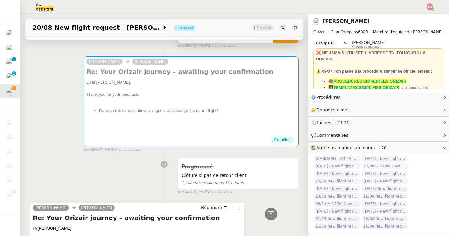
scroll to position [0, 0]
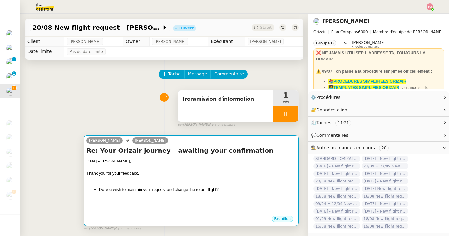
click at [145, 146] on h4 "Re: Your Orizair journey – awaiting your confirmation" at bounding box center [191, 150] width 209 height 9
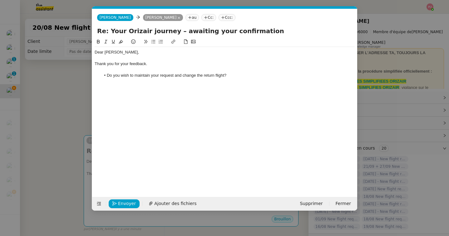
scroll to position [0, 13]
click at [230, 77] on li "Do you wish to maintain your request and change the return flight?" at bounding box center [228, 75] width 254 height 6
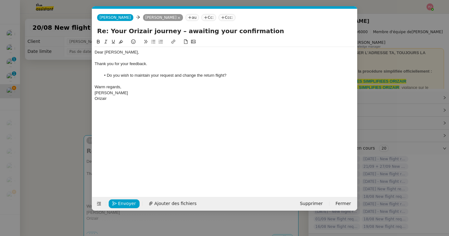
click at [231, 15] on nz-tag "Ccc:" at bounding box center [227, 17] width 17 height 7
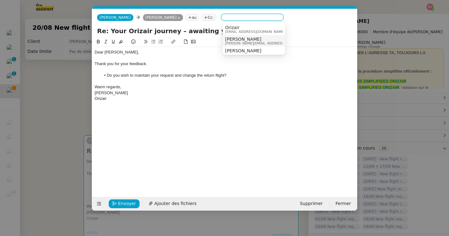
click at [236, 39] on span "[PERSON_NAME]" at bounding box center [269, 39] width 89 height 5
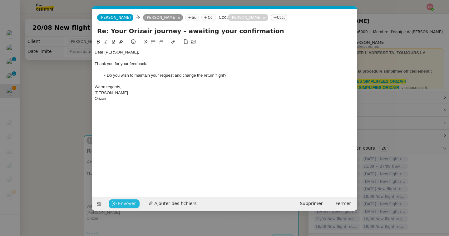
click at [125, 203] on span "Envoyer" at bounding box center [127, 203] width 18 height 7
click at [125, 203] on span "Confirmer l'envoi" at bounding box center [136, 203] width 37 height 7
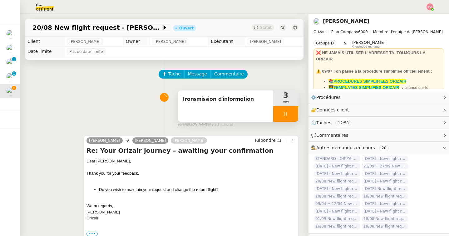
click at [288, 111] on icon at bounding box center [285, 113] width 5 height 5
click at [292, 113] on icon at bounding box center [292, 113] width 5 height 3
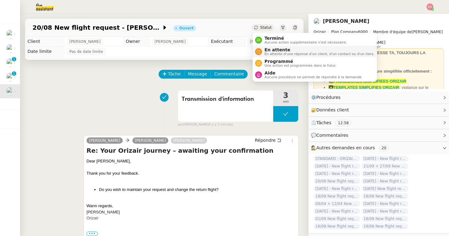
click at [267, 49] on span "En attente" at bounding box center [320, 49] width 110 height 5
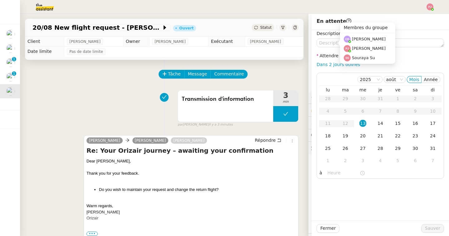
click at [336, 38] on div "Membres du groupe Camille Barthès Pauline Jennah Souraya Su" at bounding box center [365, 42] width 60 height 41
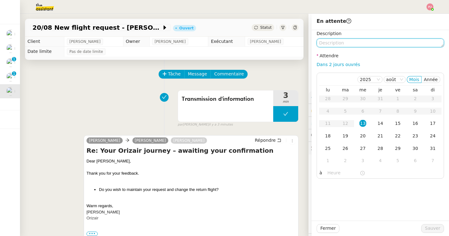
click at [331, 40] on textarea at bounding box center [380, 42] width 127 height 9
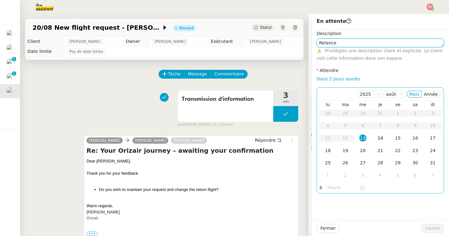
type textarea "Relance"
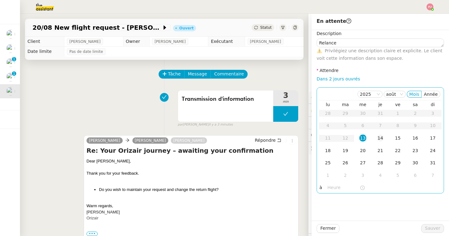
click at [380, 136] on div "14" at bounding box center [380, 137] width 7 height 7
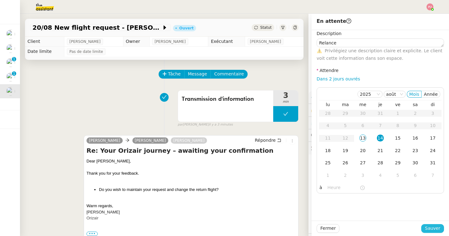
click at [433, 229] on span "Sauver" at bounding box center [432, 227] width 15 height 7
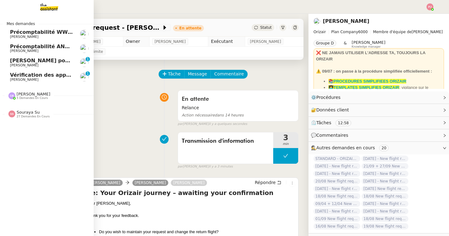
click at [40, 80] on span "[PERSON_NAME]" at bounding box center [41, 80] width 63 height 4
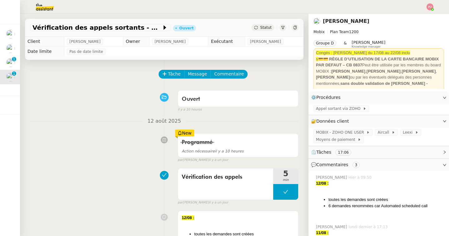
click at [173, 79] on div "Tâche Message Commentaire" at bounding box center [228, 77] width 139 height 15
click at [172, 73] on span "Tâche" at bounding box center [174, 73] width 13 height 7
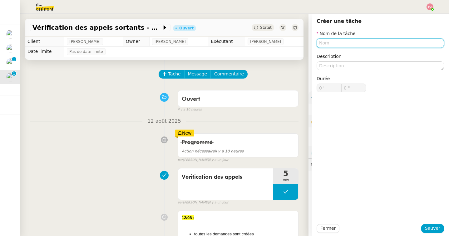
click at [322, 44] on input "text" at bounding box center [380, 42] width 127 height 9
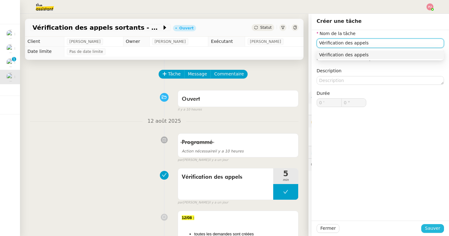
type input "Vérification des appels"
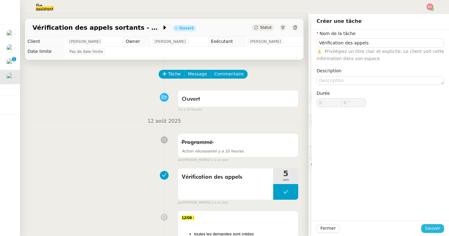
click at [435, 228] on span "Sauver" at bounding box center [432, 227] width 15 height 7
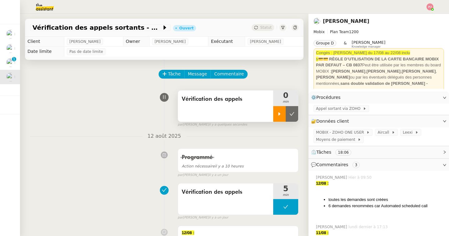
click at [281, 112] on icon at bounding box center [279, 113] width 5 height 5
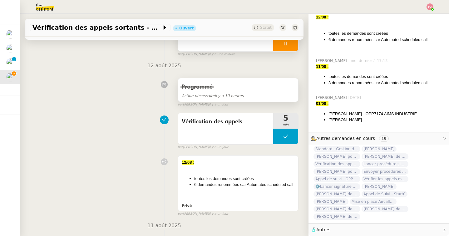
scroll to position [142, 0]
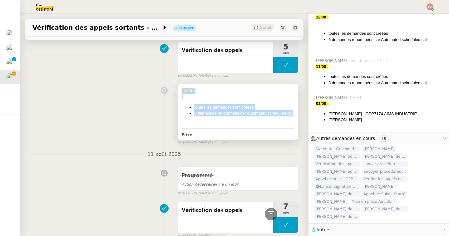
drag, startPoint x: 294, startPoint y: 114, endPoint x: 181, endPoint y: 92, distance: 114.9
click at [181, 92] on div "12/08 : toutes les demandes sont créées 6 demandes renommées car Automated sche…" at bounding box center [238, 112] width 120 height 56
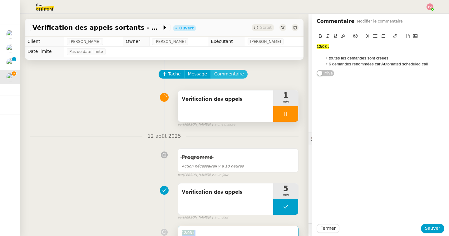
click at [224, 76] on span "Commentaire" at bounding box center [229, 73] width 30 height 7
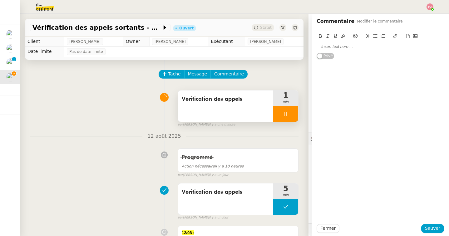
click at [329, 48] on div at bounding box center [380, 47] width 127 height 6
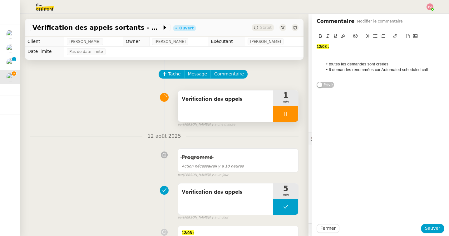
click at [321, 47] on strong "12/08 :" at bounding box center [323, 46] width 12 height 5
click at [376, 59] on div at bounding box center [380, 58] width 127 height 6
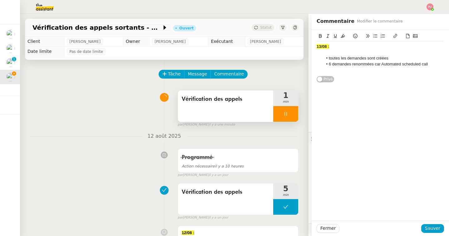
click at [331, 64] on li "6 demandes renommées car Automated scheduled call" at bounding box center [384, 64] width 122 height 6
click at [350, 64] on li "1 demandes renommées car Automated scheduled call" at bounding box center [384, 64] width 122 height 6
click at [371, 65] on li "1 demande renommées car Automated scheduled call" at bounding box center [384, 64] width 122 height 6
click at [434, 225] on span "Sauver" at bounding box center [432, 227] width 15 height 7
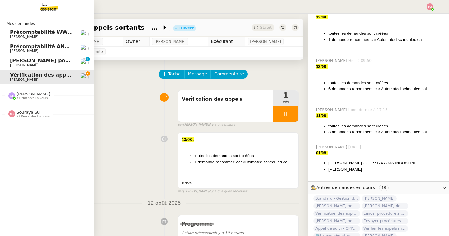
click at [30, 96] on span "5 demandes en cours" at bounding box center [32, 97] width 31 height 3
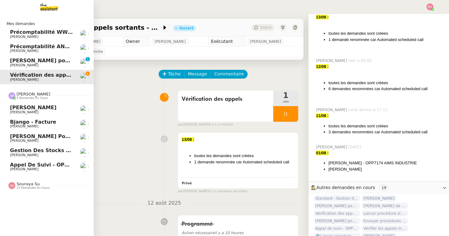
click at [9, 123] on link "Bjango - facture Sébastien VIGE" at bounding box center [47, 124] width 94 height 14
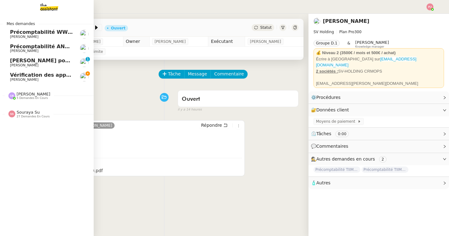
click at [25, 62] on span "Appel pour [PERSON_NAME]" at bounding box center [64, 60] width 109 height 6
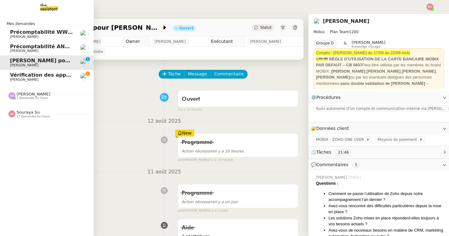
click at [21, 79] on span "[PERSON_NAME]" at bounding box center [24, 79] width 28 height 4
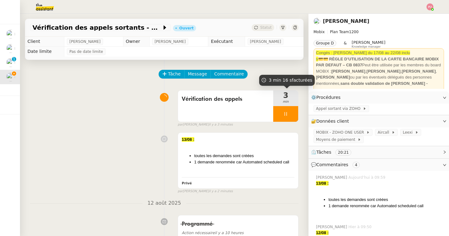
click at [251, 76] on div "Tâche Message Commentaire" at bounding box center [228, 77] width 139 height 15
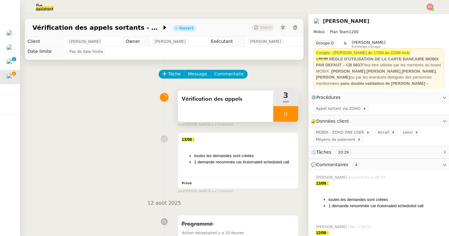
click at [287, 114] on icon at bounding box center [285, 113] width 5 height 5
click at [291, 114] on icon at bounding box center [292, 113] width 5 height 5
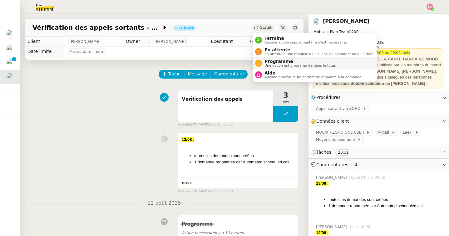
click at [269, 61] on span "Programmé" at bounding box center [301, 61] width 72 height 5
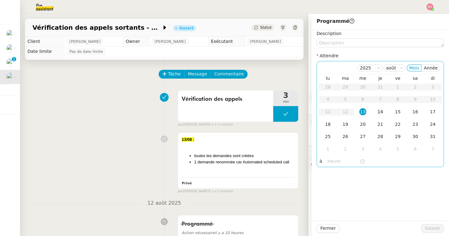
click at [378, 113] on div "14" at bounding box center [380, 111] width 7 height 7
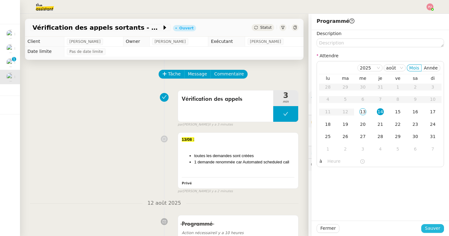
click at [432, 231] on span "Sauver" at bounding box center [432, 227] width 15 height 7
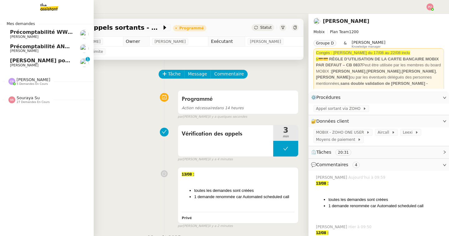
click at [12, 47] on span "Précomptabilité ANATHA Juin 2025" at bounding box center [59, 46] width 98 height 6
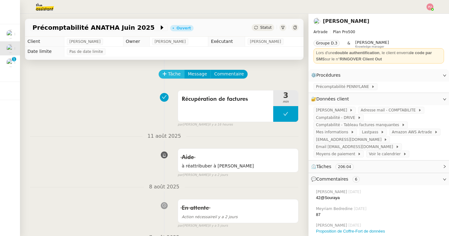
click at [167, 72] on button "Tâche" at bounding box center [172, 74] width 26 height 9
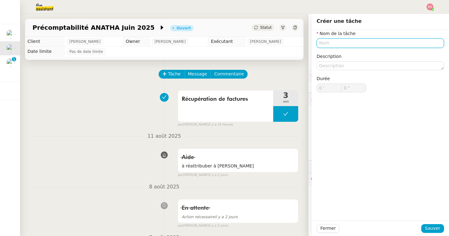
click at [338, 40] on input "text" at bounding box center [380, 42] width 127 height 9
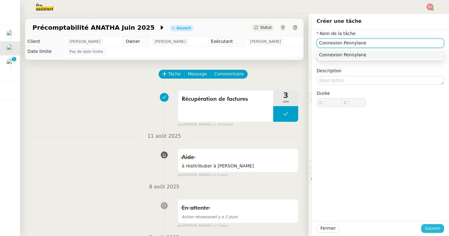
type input "Connexion Pennylane"
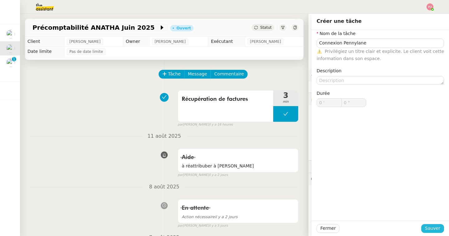
click at [435, 225] on span "Sauver" at bounding box center [432, 227] width 15 height 7
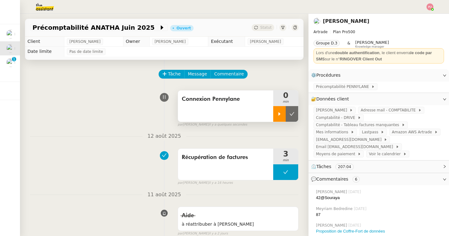
click at [277, 111] on div at bounding box center [279, 114] width 12 height 16
click at [340, 85] on span "Précomptabilité PENNYLANE" at bounding box center [343, 86] width 55 height 6
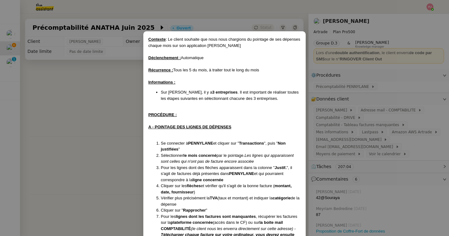
scroll to position [147, 0]
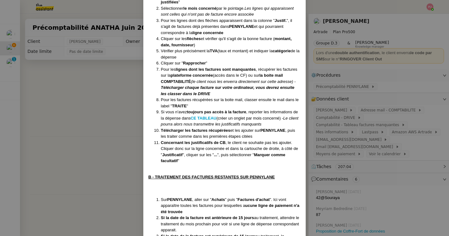
click at [344, 110] on nz-modal-container "Contexte : Le client souhaite que nous nous chargions du pointage de ses dépens…" at bounding box center [224, 118] width 449 height 236
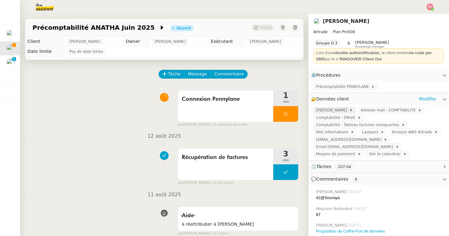
click at [340, 110] on span "[PERSON_NAME]" at bounding box center [332, 110] width 33 height 6
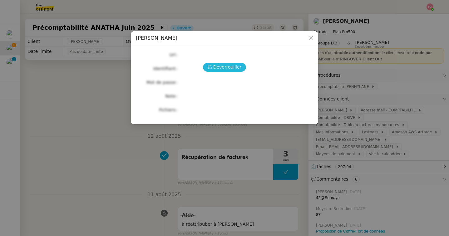
click at [211, 67] on icon at bounding box center [209, 67] width 3 height 4
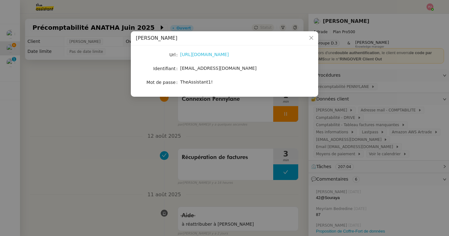
click at [215, 55] on link "https://www.pennylane.com/fr" at bounding box center [204, 54] width 49 height 5
drag, startPoint x: 214, startPoint y: 82, endPoint x: 181, endPoint y: 81, distance: 33.1
click at [181, 81] on div "TheAssistant1!" at bounding box center [231, 81] width 103 height 7
drag, startPoint x: 249, startPoint y: 69, endPoint x: 180, endPoint y: 70, distance: 69.4
click at [180, 70] on nz-form-item "Identifiant andregiovanetti068@gmail.com" at bounding box center [224, 68] width 177 height 9
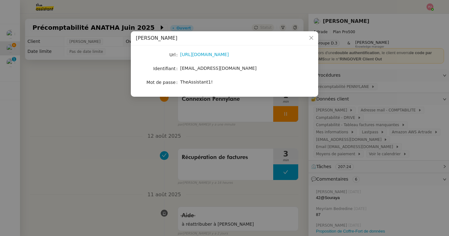
click at [333, 196] on nz-modal-container "PENNYLANE - André Url https://www.pennylane.com/fr Identifiant andregiovanetti0…" at bounding box center [224, 118] width 449 height 236
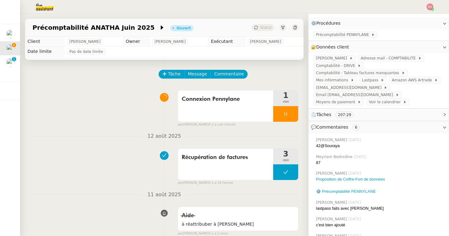
scroll to position [141, 0]
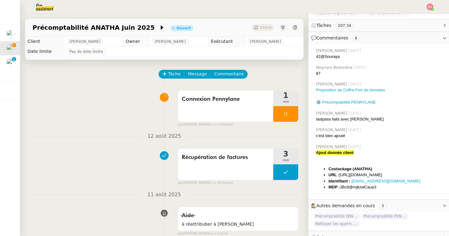
click at [46, 7] on img at bounding box center [40, 7] width 48 height 14
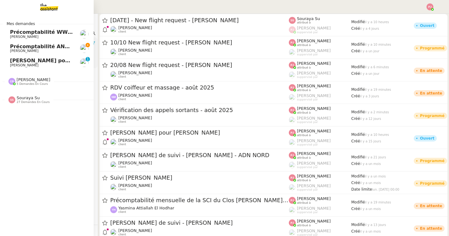
click at [11, 48] on span "Précomptabilité ANATHA Juin 2025" at bounding box center [59, 46] width 98 height 6
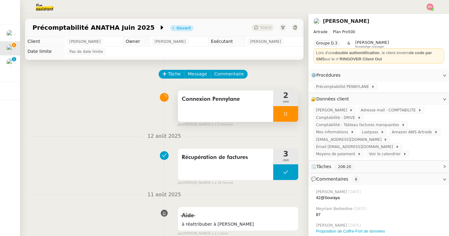
click at [283, 111] on div at bounding box center [285, 114] width 25 height 16
click at [79, 112] on div "Connexion Pennylane 2 min false par Pauline J. il y a 3 minutes" at bounding box center [164, 107] width 269 height 40
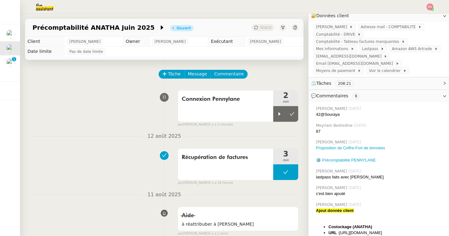
scroll to position [141, 0]
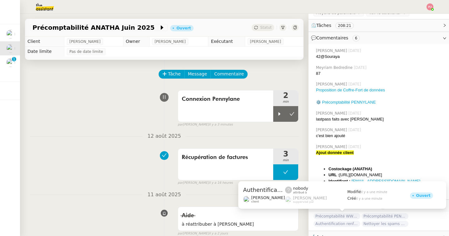
click at [352, 220] on span "Authentification renforcée pour votre connexion Pennylane" at bounding box center [337, 223] width 47 height 6
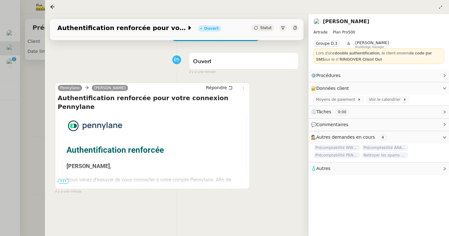
scroll to position [51, 0]
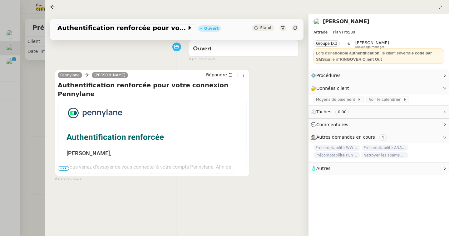
click at [61, 167] on span "•••" at bounding box center [63, 168] width 11 height 4
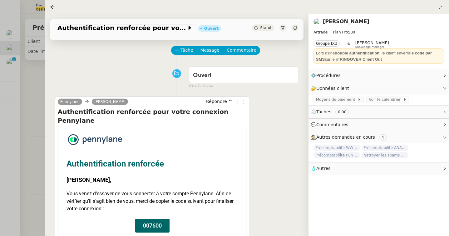
scroll to position [0, 0]
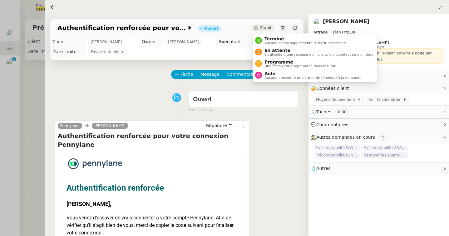
click at [268, 26] on span "Statut" at bounding box center [266, 28] width 12 height 4
click at [271, 38] on span "Terminé" at bounding box center [306, 38] width 82 height 5
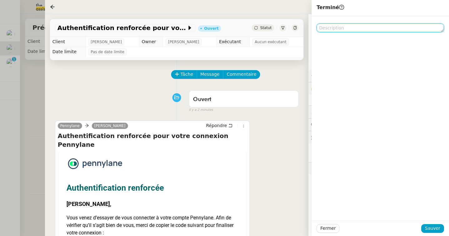
click at [346, 26] on textarea at bounding box center [380, 27] width 127 height 9
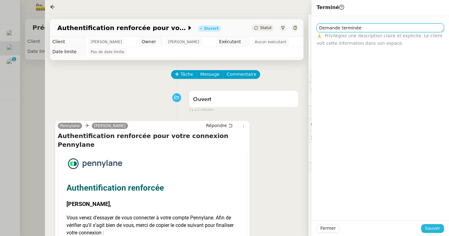
type textarea "Demande terminée"
click at [428, 227] on span "Sauver" at bounding box center [432, 227] width 15 height 7
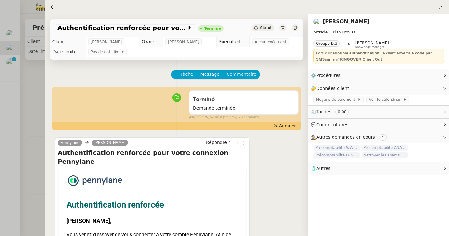
click at [31, 76] on div at bounding box center [224, 118] width 449 height 236
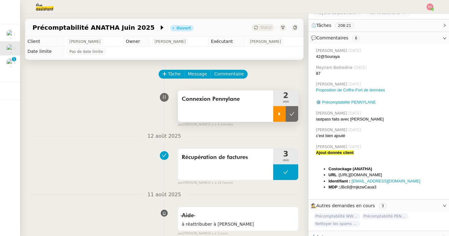
click at [282, 114] on div at bounding box center [279, 114] width 12 height 16
click at [289, 113] on div at bounding box center [285, 114] width 25 height 16
click at [292, 113] on icon at bounding box center [292, 113] width 5 height 5
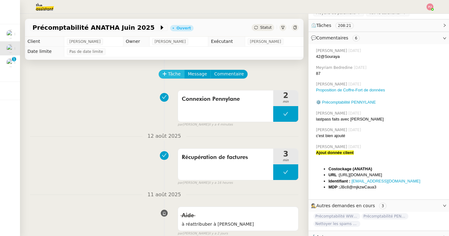
click at [167, 72] on button "Tâche" at bounding box center [172, 74] width 26 height 9
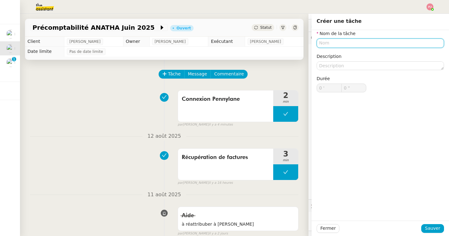
click at [330, 42] on input "text" at bounding box center [380, 42] width 127 height 9
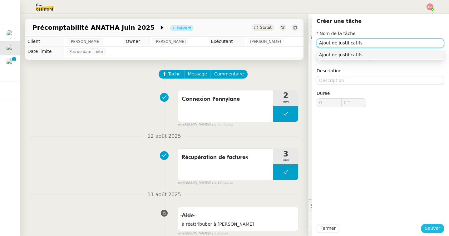
type input "Ajout de justificatifs"
click at [436, 224] on span "Sauver" at bounding box center [432, 227] width 15 height 7
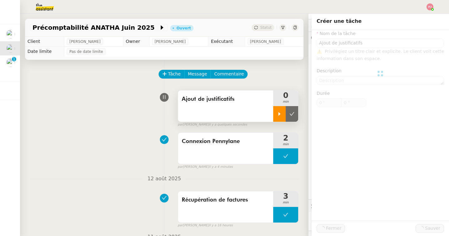
click at [280, 115] on icon at bounding box center [279, 113] width 5 height 5
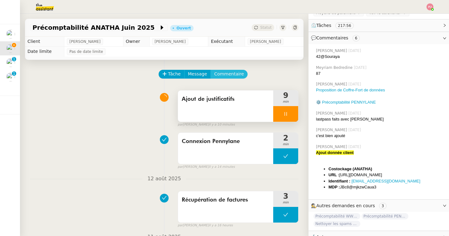
click at [232, 74] on span "Commentaire" at bounding box center [229, 73] width 30 height 7
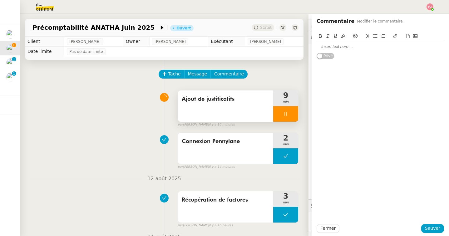
click at [271, 78] on div "Tâche Message Commentaire" at bounding box center [228, 77] width 139 height 15
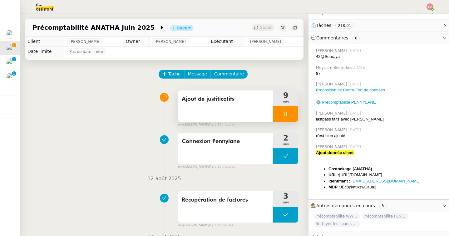
drag, startPoint x: 383, startPoint y: 181, endPoint x: 316, endPoint y: 145, distance: 76.3
click at [316, 149] on div "Ajout donnée client Costockage (ANATHA) URL : https://www.costockage.fr/ Identi…" at bounding box center [380, 169] width 128 height 41
click at [236, 73] on span "Commentaire" at bounding box center [229, 73] width 30 height 7
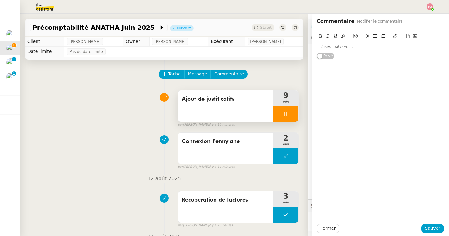
click at [345, 45] on div at bounding box center [380, 47] width 127 height 6
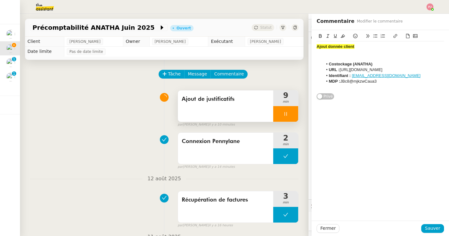
click at [352, 59] on div at bounding box center [380, 58] width 127 height 6
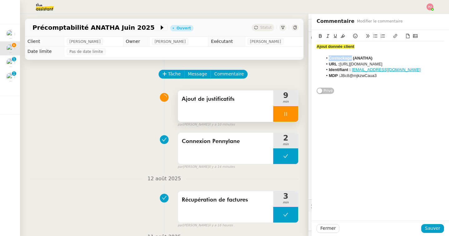
drag, startPoint x: 351, startPoint y: 58, endPoint x: 329, endPoint y: 58, distance: 22.2
click at [329, 58] on strong "Costockage (ANATHA)" at bounding box center [351, 58] width 44 height 5
click at [429, 226] on span "Sauver" at bounding box center [432, 227] width 15 height 7
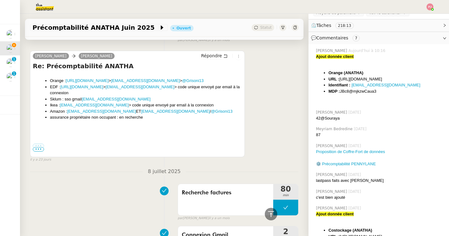
scroll to position [898, 0]
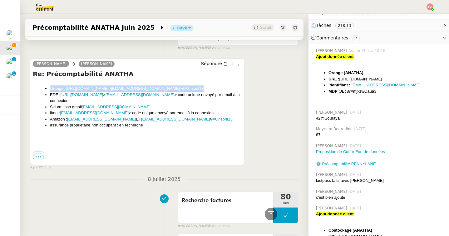
drag, startPoint x: 200, startPoint y: 87, endPoint x: 52, endPoint y: 85, distance: 148.1
click at [52, 85] on li "Orange : https://www.orange.fr/portail > paulweibel31@gmail.com > @Grisoni13" at bounding box center [146, 88] width 192 height 6
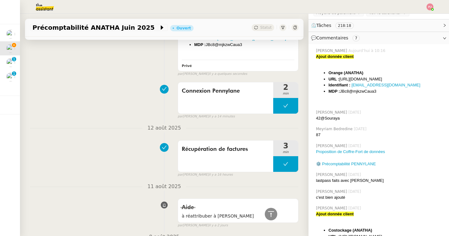
scroll to position [0, 0]
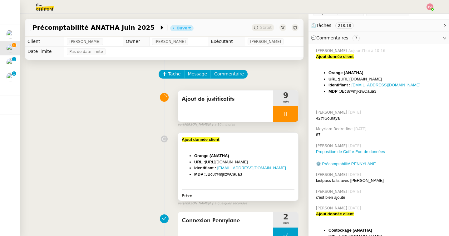
click at [187, 151] on div "Ajout donnée client Orange (ANATHA) URL : https://www.costockage.fr/ Identifian…" at bounding box center [238, 161] width 113 height 51
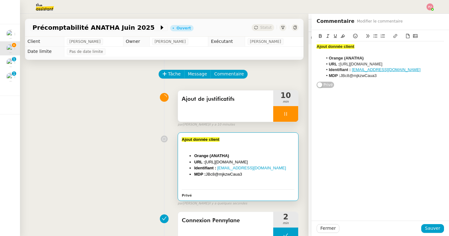
click at [382, 78] on li "MDP : JBc8@mjkzwCaua3" at bounding box center [384, 76] width 122 height 6
click at [382, 92] on li "Orange : https://www.orange.fr/portail > paulweibel31@gmail.com > @Grisoni13" at bounding box center [384, 90] width 122 height 12
drag, startPoint x: 381, startPoint y: 92, endPoint x: 332, endPoint y: 92, distance: 49.7
click at [332, 92] on li "Orange : https://www.orange.fr/portail > paulweibel31@gmail.com > @Grisoni13" at bounding box center [384, 90] width 122 height 12
drag, startPoint x: 393, startPoint y: 63, endPoint x: 341, endPoint y: 63, distance: 51.9
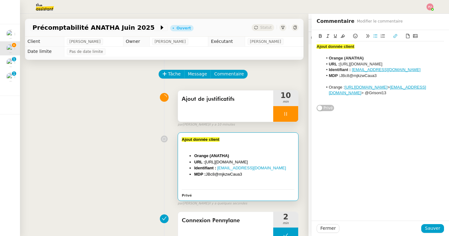
click at [341, 63] on li "URL : https://www.costockage.fr/" at bounding box center [384, 64] width 122 height 6
drag, startPoint x: 351, startPoint y: 98, endPoint x: 437, endPoint y: 95, distance: 86.0
click at [437, 95] on li "Orange : https://www.orange.fr/portail > paulweibel31@gmail.com > @Grisoni13" at bounding box center [384, 90] width 122 height 12
drag, startPoint x: 387, startPoint y: 77, endPoint x: 342, endPoint y: 76, distance: 44.7
click at [342, 76] on li "MDP : JBc8@mjkzwCaua3" at bounding box center [384, 76] width 122 height 6
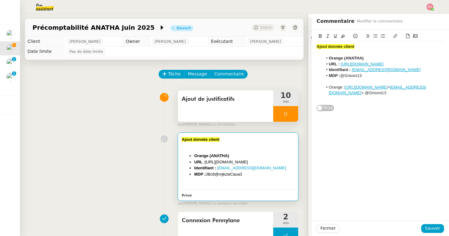
drag, startPoint x: 353, startPoint y: 97, endPoint x: 319, endPoint y: 89, distance: 35.0
click at [319, 89] on ul "Orange : https://www.orange.fr/portail > paulweibel31@gmail.com > @Grisoni13" at bounding box center [380, 90] width 127 height 12
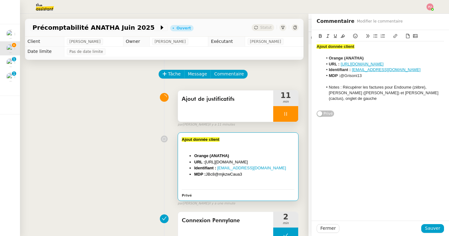
click at [404, 93] on li "Notes : Récupérer les factures pour Endoume (zèbre), Paul (flamant rose) et Tob…" at bounding box center [384, 92] width 122 height 17
drag, startPoint x: 343, startPoint y: 87, endPoint x: 324, endPoint y: 87, distance: 18.7
click at [324, 87] on li "Notes : Récupérer les factures pour Endoume (zèbre), Paul (flamant rose) et Tob…" at bounding box center [384, 92] width 122 height 17
click at [320, 37] on icon at bounding box center [320, 36] width 4 height 4
click at [432, 228] on span "Sauver" at bounding box center [432, 227] width 15 height 7
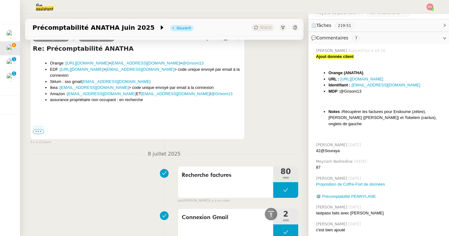
scroll to position [955, 0]
click at [103, 70] on link "[URL][DOMAIN_NAME]" at bounding box center [81, 69] width 43 height 5
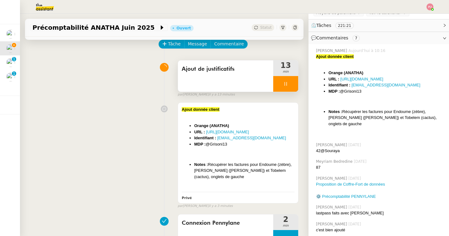
scroll to position [0, 0]
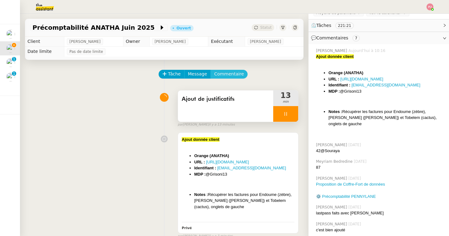
click at [227, 73] on span "Commentaire" at bounding box center [229, 73] width 30 height 7
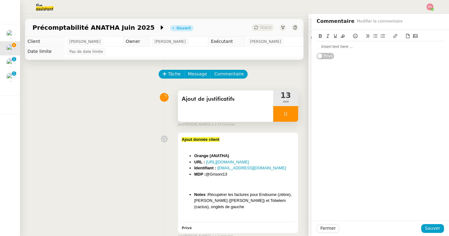
click at [359, 49] on div at bounding box center [380, 47] width 127 height 6
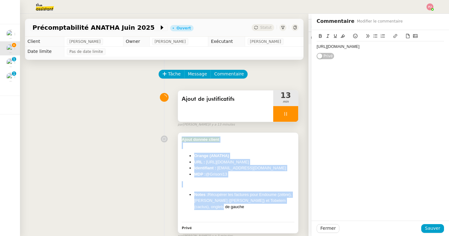
drag, startPoint x: 216, startPoint y: 205, endPoint x: 181, endPoint y: 139, distance: 74.5
click at [181, 139] on div "Ajout donnée client Orange (ANATHA) URL : https://www.orange.fr/portail Identif…" at bounding box center [238, 182] width 120 height 100
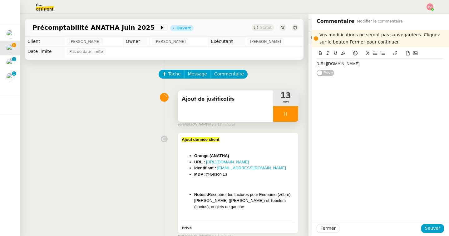
click at [388, 61] on div "https://particulier.edf.fr/fr/accueil.html" at bounding box center [380, 64] width 127 height 6
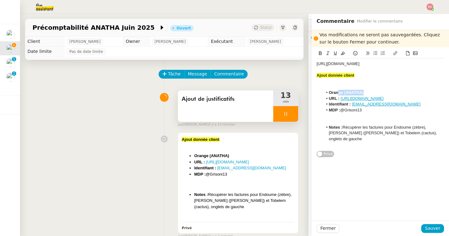
drag, startPoint x: 368, startPoint y: 92, endPoint x: 339, endPoint y: 92, distance: 29.4
click at [339, 92] on li "Orange (ANATHA)" at bounding box center [384, 93] width 122 height 6
click at [343, 92] on strong "Orange (ANATHA)" at bounding box center [346, 92] width 35 height 5
drag, startPoint x: 343, startPoint y: 92, endPoint x: 329, endPoint y: 92, distance: 13.4
click at [329, 92] on strong "Orange (ANATHA)" at bounding box center [346, 92] width 35 height 5
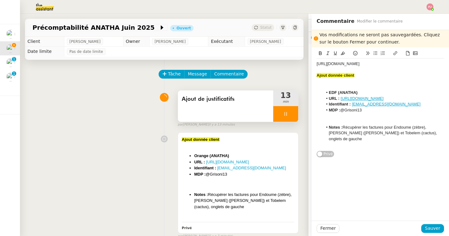
drag, startPoint x: 390, startPoint y: 64, endPoint x: 309, endPoint y: 63, distance: 81.2
click at [309, 63] on app-ticket "Précomptabilité ANATHA Juin 2025 Ouvert Statut Client Paul WEIBEL Owner Coralie…" at bounding box center [234, 125] width 429 height 222
drag, startPoint x: 397, startPoint y: 98, endPoint x: 341, endPoint y: 99, distance: 55.3
click at [341, 99] on li "URL : https://www.orange.fr/portail" at bounding box center [384, 99] width 122 height 6
drag, startPoint x: 317, startPoint y: 75, endPoint x: 310, endPoint y: 50, distance: 26.7
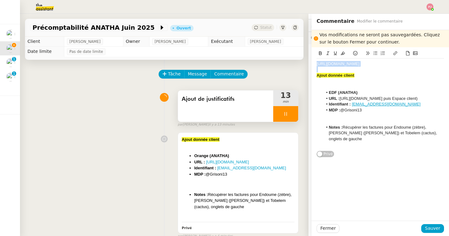
click at [310, 50] on app-ticket "Précomptabilité ANATHA Juin 2025 Ouvert Statut Client Paul WEIBEL Owner Coralie…" at bounding box center [234, 125] width 429 height 222
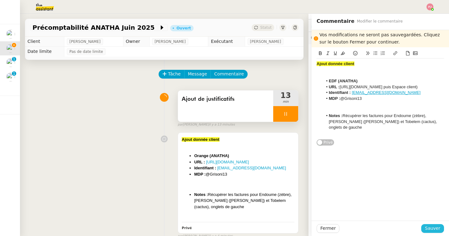
click at [432, 225] on span "Sauver" at bounding box center [432, 227] width 15 height 7
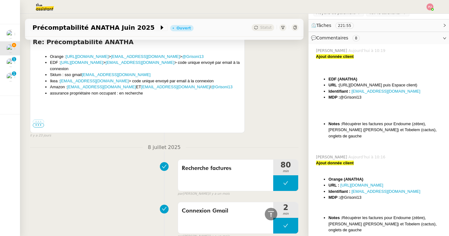
scroll to position [1081, 0]
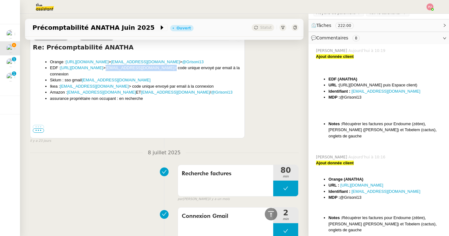
drag, startPoint x: 161, startPoint y: 75, endPoint x: 114, endPoint y: 73, distance: 47.2
click at [114, 73] on li "EDF : https://espace-client.edf.fr/ > paulweibel31@gmail.com > code unique envo…" at bounding box center [146, 71] width 192 height 12
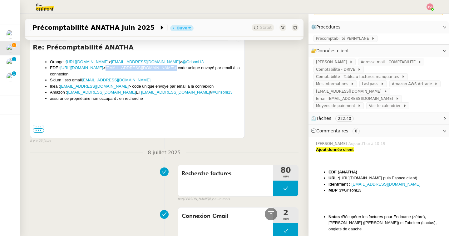
scroll to position [48, 0]
click at [355, 95] on div "PENNYLANE - André Adresse mail - COMPTABILITE Comptabilité - DRIVE Comptabilité…" at bounding box center [379, 84] width 141 height 55
click at [355, 92] on span "[EMAIL_ADDRESS][DOMAIN_NAME]" at bounding box center [350, 91] width 68 height 6
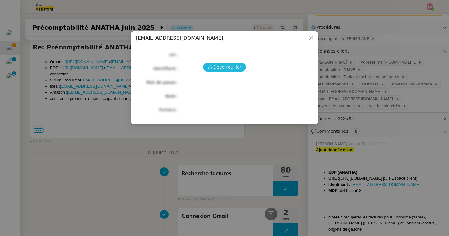
click at [226, 67] on span "Déverrouiller" at bounding box center [227, 66] width 28 height 7
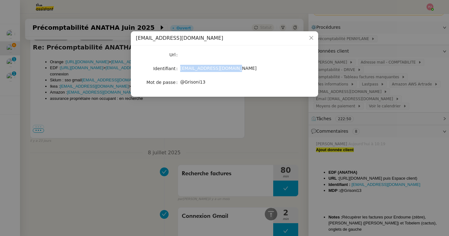
drag, startPoint x: 239, startPoint y: 68, endPoint x: 179, endPoint y: 68, distance: 60.3
click at [179, 68] on nz-form-item "Identifiant paulweibel31@gmail.com" at bounding box center [224, 68] width 177 height 9
drag, startPoint x: 208, startPoint y: 83, endPoint x: 181, endPoint y: 82, distance: 27.2
click at [181, 82] on div "@Grisoni13" at bounding box center [231, 81] width 103 height 7
click at [311, 37] on icon "Close" at bounding box center [311, 37] width 5 height 5
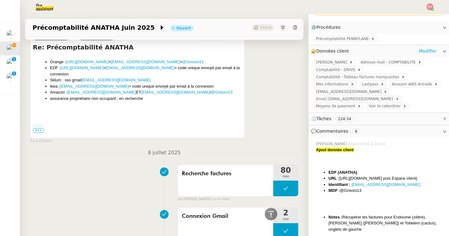
scroll to position [0, 0]
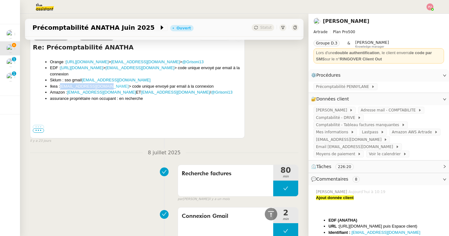
drag, startPoint x: 107, startPoint y: 93, endPoint x: 61, endPoint y: 93, distance: 46.2
click at [61, 89] on li "Ikea : paulweibel31@gmail.com > code unique envoyé par email à la connexion" at bounding box center [146, 86] width 192 height 6
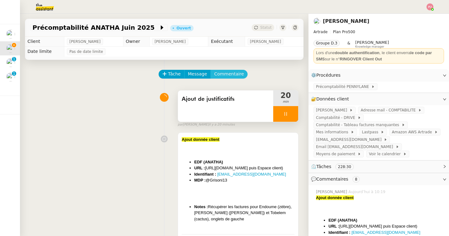
click at [227, 73] on span "Commentaire" at bounding box center [229, 73] width 30 height 7
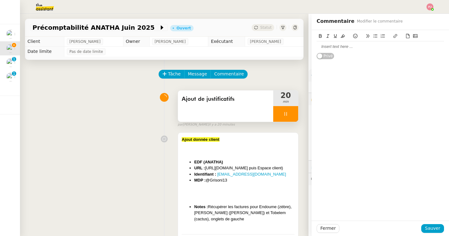
click at [335, 48] on div at bounding box center [380, 47] width 127 height 6
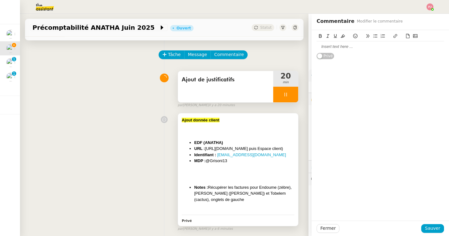
scroll to position [27, 0]
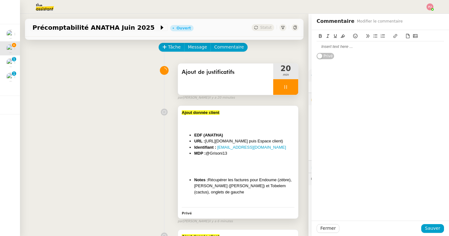
drag, startPoint x: 235, startPoint y: 161, endPoint x: 181, endPoint y: 113, distance: 72.6
click at [181, 113] on div "Ajout donnée client EDF (ANATHA) URL : https://particulier.edf.fr/fr/accueil.ht…" at bounding box center [238, 162] width 120 height 112
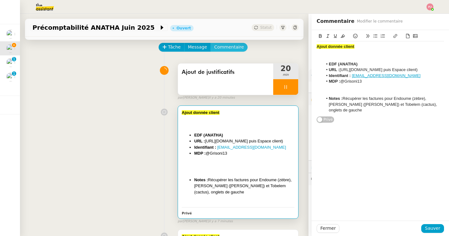
click at [232, 46] on span "Commentaire" at bounding box center [229, 46] width 30 height 7
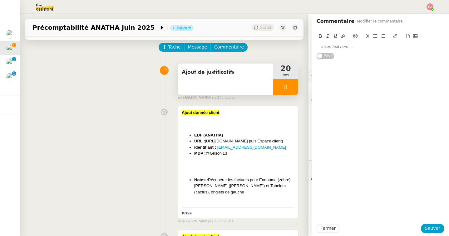
click at [330, 46] on div at bounding box center [380, 47] width 127 height 6
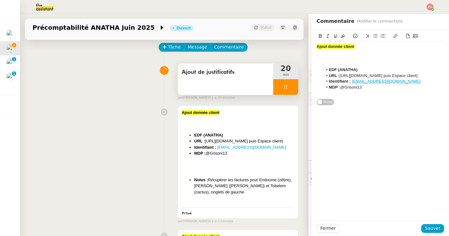
click at [335, 64] on div at bounding box center [380, 64] width 127 height 6
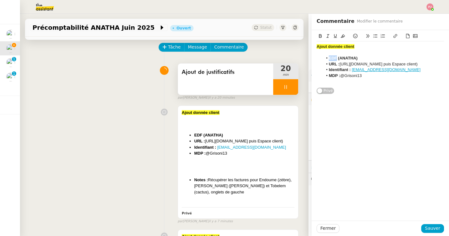
drag, startPoint x: 337, startPoint y: 57, endPoint x: 329, endPoint y: 57, distance: 8.4
click at [329, 57] on li "EDF (ANATHA)" at bounding box center [384, 58] width 122 height 6
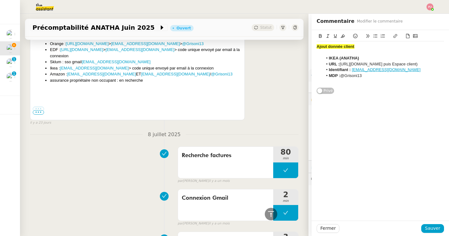
scroll to position [1088, 0]
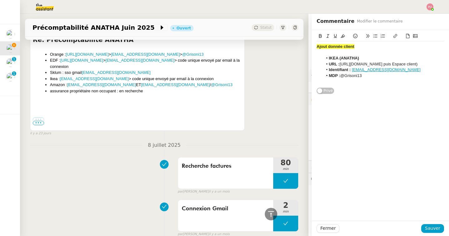
drag, startPoint x: 197, startPoint y: 85, endPoint x: 48, endPoint y: 84, distance: 148.7
click at [48, 84] on ul "Orange : https://www.orange.fr/portail > paulweibel31@gmail.com > @Grisoni13 ED…" at bounding box center [137, 72] width 209 height 43
click at [365, 75] on li "MDP : @Grisoni13" at bounding box center [384, 76] width 122 height 6
drag, startPoint x: 341, startPoint y: 64, endPoint x: 444, endPoint y: 64, distance: 102.8
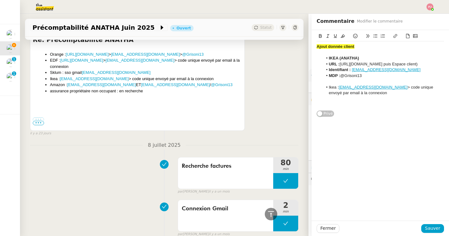
click at [444, 64] on li "URL : https://particulier.edf.fr/fr/accueil.html puis Espace client)" at bounding box center [384, 64] width 122 height 6
drag, startPoint x: 368, startPoint y: 77, endPoint x: 342, endPoint y: 76, distance: 26.0
click at [342, 76] on li "MDP : @Grisoni13" at bounding box center [384, 76] width 122 height 6
drag, startPoint x: 373, startPoint y: 95, endPoint x: 320, endPoint y: 85, distance: 54.1
click at [320, 85] on ul "Ikea : paulweibel31@gmail.com > code unique envoyé par email à la connexion" at bounding box center [380, 90] width 127 height 12
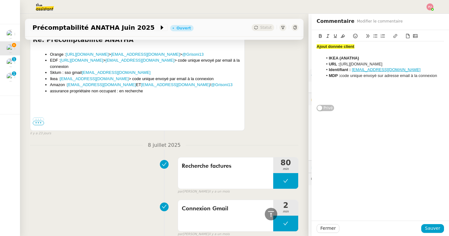
click at [363, 57] on li "IKEA (ANATHA)" at bounding box center [384, 58] width 122 height 6
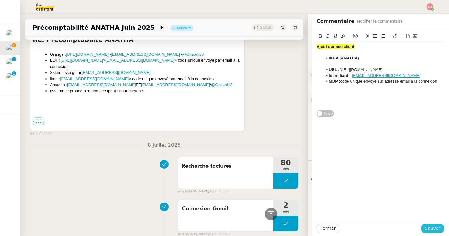
click at [428, 228] on span "Sauver" at bounding box center [432, 227] width 15 height 7
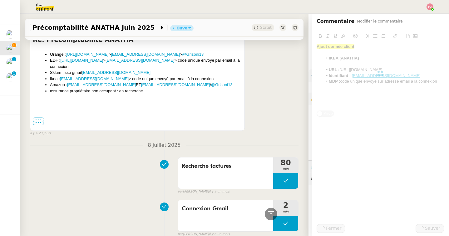
scroll to position [1205, 0]
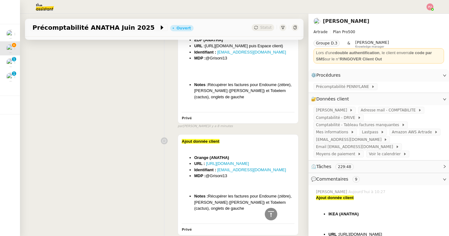
scroll to position [240, 0]
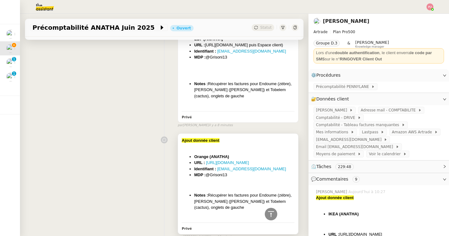
click at [249, 157] on div "Ajout donnée client Orange (ANATHA) URL : https://www.orange.fr/portail Identif…" at bounding box center [238, 178] width 113 height 83
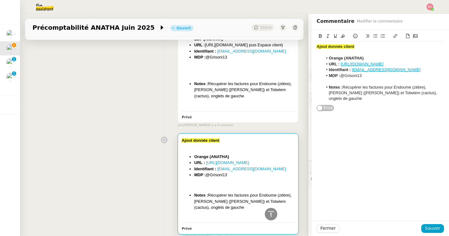
click at [375, 58] on li "Orange (ANATHA)" at bounding box center [384, 58] width 122 height 6
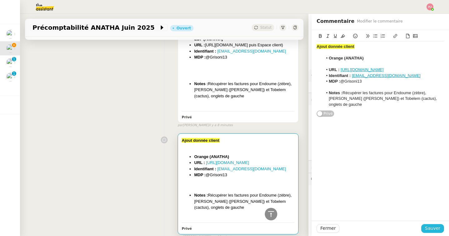
click at [434, 230] on span "Sauver" at bounding box center [432, 227] width 15 height 7
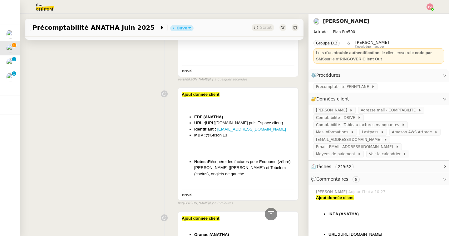
scroll to position [148, 0]
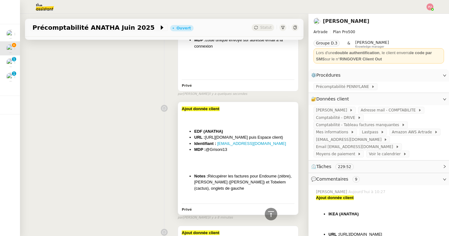
click at [242, 135] on li "URL : https://particulier.edf.fr/fr/accueil.html puis Espace client)" at bounding box center [244, 137] width 100 height 6
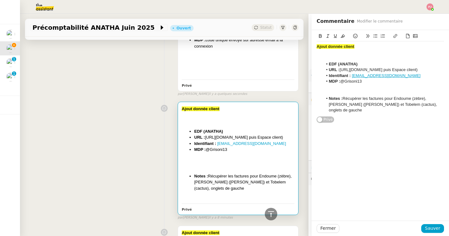
click at [364, 65] on li "EDF (ANATHA)" at bounding box center [384, 64] width 122 height 6
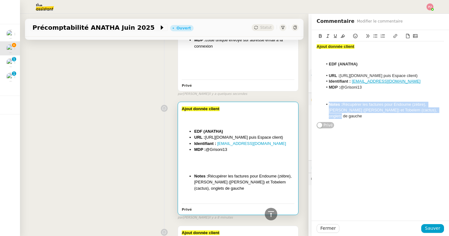
drag, startPoint x: 431, startPoint y: 112, endPoint x: 319, endPoint y: 103, distance: 112.8
click at [319, 103] on ul "Notes : Récupérer les factures pour Endoume (zèbre), Paul (flamant rose) et Tob…" at bounding box center [380, 110] width 127 height 17
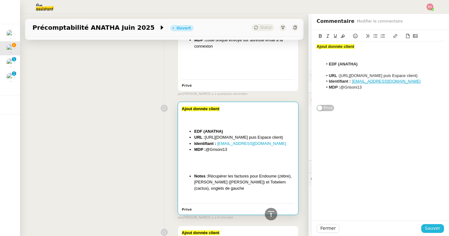
click at [435, 226] on span "Sauver" at bounding box center [432, 227] width 15 height 7
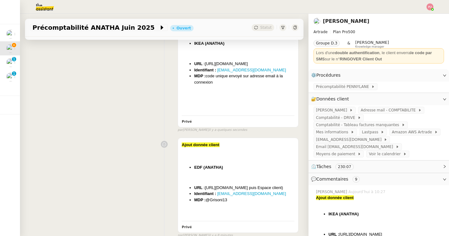
scroll to position [114, 0]
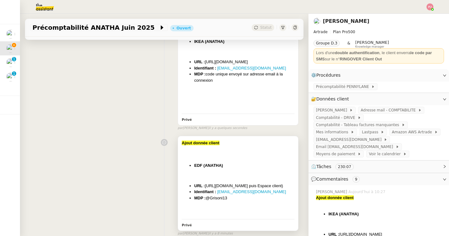
click at [208, 159] on div "Ajout donnée client EDF (ANATHA) URL : [URL][DOMAIN_NAME] puis Espace client) I…" at bounding box center [238, 178] width 113 height 77
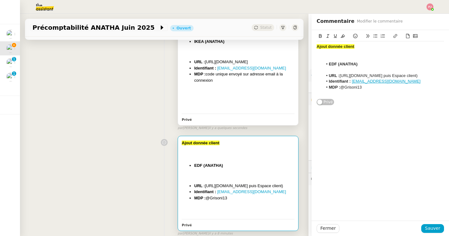
drag, startPoint x: 207, startPoint y: 74, endPoint x: 216, endPoint y: 78, distance: 9.5
click at [216, 78] on li "MDP : code unique envoyé sur adresse email à la connexion" at bounding box center [244, 77] width 100 height 12
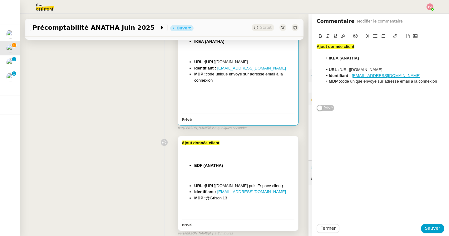
click at [246, 160] on div "Ajout donnée client EDF (ANATHA) URL : [URL][DOMAIN_NAME] puis Espace client) I…" at bounding box center [238, 178] width 113 height 77
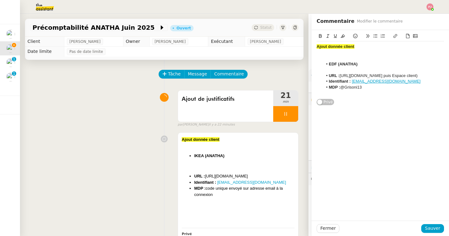
scroll to position [114, 0]
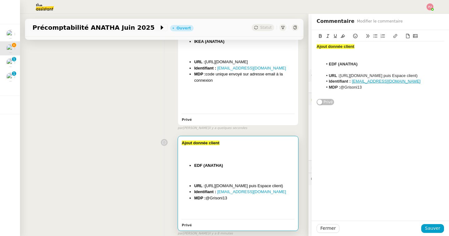
click at [342, 87] on li "MDP : @Grisoni13" at bounding box center [384, 87] width 122 height 6
click at [431, 229] on span "Sauver" at bounding box center [432, 227] width 15 height 7
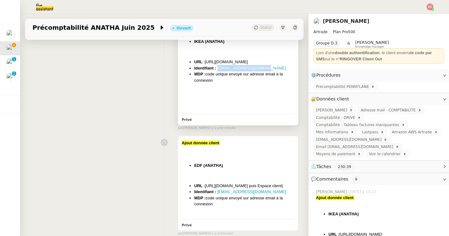
drag, startPoint x: 267, startPoint y: 70, endPoint x: 218, endPoint y: 68, distance: 49.7
click at [218, 68] on li "Identifiant : [EMAIL_ADDRESS][DOMAIN_NAME]" at bounding box center [244, 68] width 100 height 6
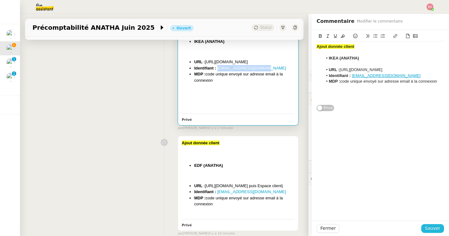
click at [432, 230] on span "Sauver" at bounding box center [432, 227] width 15 height 7
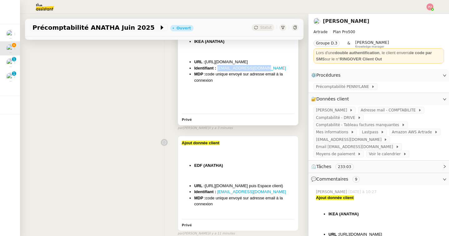
scroll to position [109, 0]
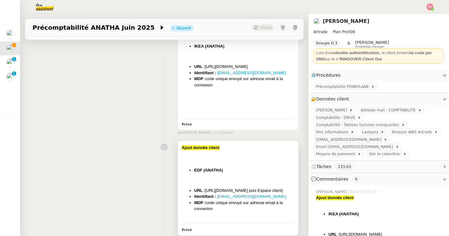
click at [263, 178] on div at bounding box center [238, 180] width 113 height 6
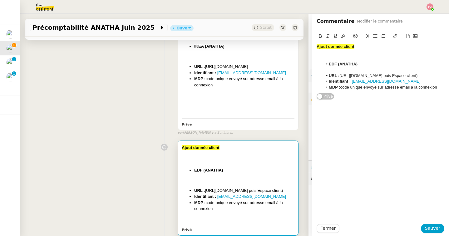
drag, startPoint x: 340, startPoint y: 75, endPoint x: 449, endPoint y: 73, distance: 108.1
click at [449, 73] on div "Ajout donnée client EDF (ANATHA) URL : [URL][DOMAIN_NAME] puis Espace client) I…" at bounding box center [380, 65] width 137 height 70
drag, startPoint x: 428, startPoint y: 75, endPoint x: 340, endPoint y: 75, distance: 87.5
click at [340, 75] on li "URL : [DOMAIN_NAME][URL]" at bounding box center [384, 76] width 122 height 6
click at [395, 35] on icon at bounding box center [395, 36] width 4 height 4
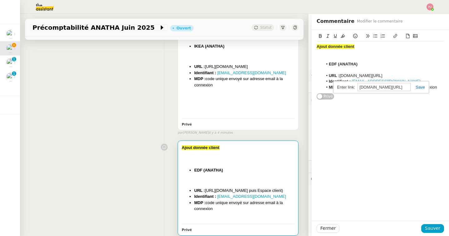
click at [418, 85] on link at bounding box center [418, 87] width 14 height 5
click at [384, 73] on link "[DOMAIN_NAME][URL]" at bounding box center [362, 75] width 43 height 5
click at [387, 86] on link "[DOMAIN_NAME][URL]" at bounding box center [365, 87] width 43 height 8
click at [381, 88] on link "[DOMAIN_NAME][URL]" at bounding box center [365, 87] width 43 height 8
click at [401, 87] on link at bounding box center [394, 86] width 15 height 5
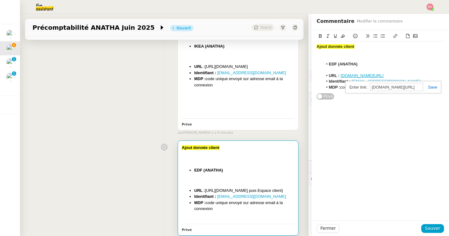
click at [430, 88] on link at bounding box center [430, 87] width 14 height 5
click at [384, 75] on link "[DOMAIN_NAME][URL]" at bounding box center [362, 75] width 43 height 5
click at [401, 87] on link at bounding box center [394, 86] width 15 height 5
type input "[DOMAIN_NAME][URL]"
drag, startPoint x: 389, startPoint y: 87, endPoint x: 363, endPoint y: 86, distance: 26.6
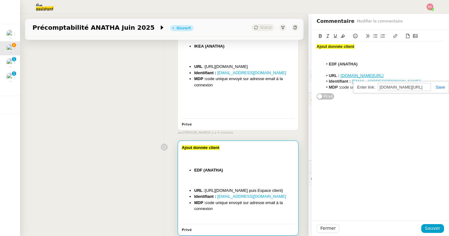
click at [363, 86] on div "[DOMAIN_NAME][URL] [DOMAIN_NAME][URL]" at bounding box center [401, 87] width 96 height 12
click at [382, 87] on input "[DOMAIN_NAME][URL]" at bounding box center [404, 87] width 53 height 8
drag, startPoint x: 379, startPoint y: 87, endPoint x: 450, endPoint y: 87, distance: 70.3
click at [449, 87] on html "Mes demandes Précomptabilité WWWINVEST [DATE] [PERSON_NAME] Précomptabilité ANA…" at bounding box center [224, 118] width 449 height 236
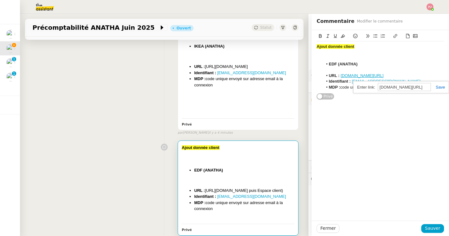
click at [442, 86] on link at bounding box center [438, 87] width 14 height 5
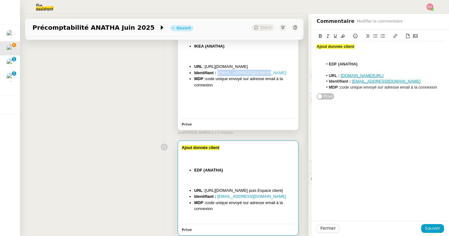
drag, startPoint x: 270, startPoint y: 74, endPoint x: 217, endPoint y: 73, distance: 53.1
click at [217, 73] on li "Identifiant : [EMAIL_ADDRESS][DOMAIN_NAME]" at bounding box center [244, 73] width 100 height 6
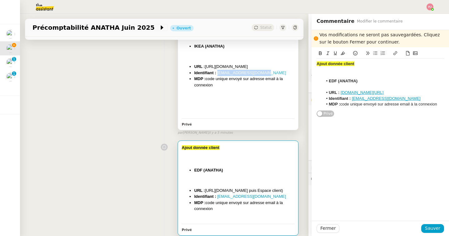
copy link "[EMAIL_ADDRESS][DOMAIN_NAME]"
click at [435, 231] on span "Sauver" at bounding box center [432, 227] width 15 height 7
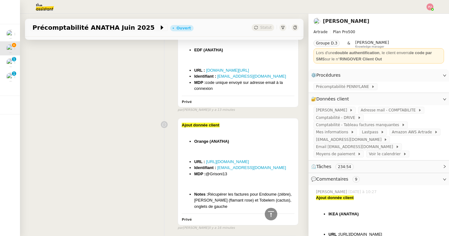
scroll to position [303, 0]
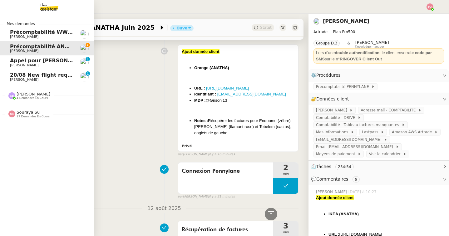
click at [12, 83] on link "20/08 New flight request - [PERSON_NAME] [PERSON_NAME] 0 1 2 3 4 5 6 7 8 9" at bounding box center [47, 77] width 94 height 14
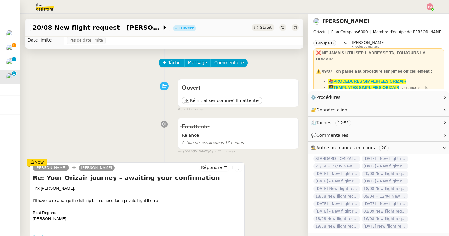
scroll to position [12, 0]
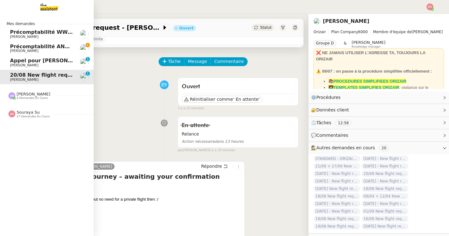
click at [26, 49] on span "Précomptabilité ANATHA Juin 2025" at bounding box center [59, 46] width 98 height 6
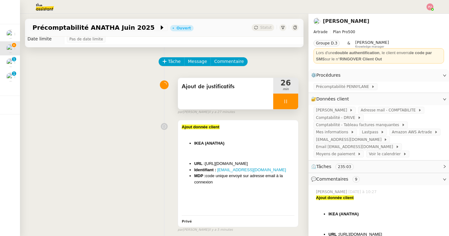
click at [290, 101] on div at bounding box center [285, 101] width 25 height 16
click at [281, 105] on div at bounding box center [279, 101] width 12 height 16
click at [380, 109] on span "Adresse mail - COMPTABILITE" at bounding box center [389, 110] width 57 height 6
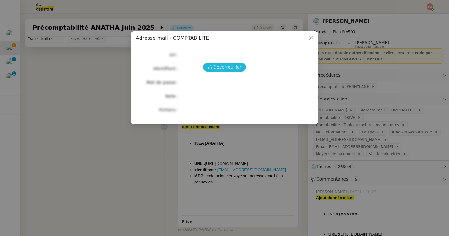
click at [223, 67] on span "Déverrouiller" at bounding box center [227, 66] width 28 height 7
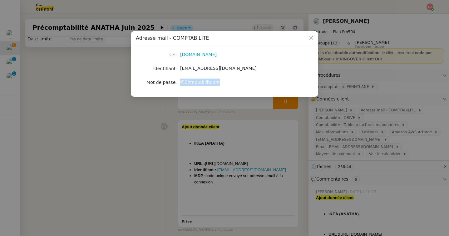
drag, startPoint x: 223, startPoint y: 83, endPoint x: 180, endPoint y: 83, distance: 43.4
click at [180, 83] on div "@Comptabilitepro" at bounding box center [231, 81] width 103 height 7
copy span "@Comptabilitepro"
click at [117, 171] on nz-modal-container "Adresse mail - COMPTABILITE Url [DOMAIN_NAME] Identifiant [EMAIL_ADDRESS][DOMAI…" at bounding box center [224, 118] width 449 height 236
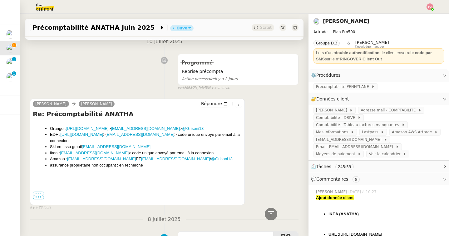
scroll to position [1115, 0]
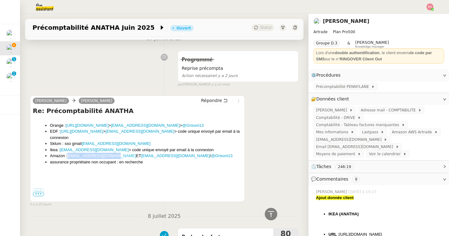
drag, startPoint x: 115, startPoint y: 155, endPoint x: 69, endPoint y: 155, distance: 45.9
click at [69, 155] on li "Amazon : [EMAIL_ADDRESS][DOMAIN_NAME] ET [EMAIL_ADDRESS][DOMAIN_NAME] / @Grison…" at bounding box center [146, 155] width 192 height 6
copy link "[EMAIL_ADDRESS][DOMAIN_NAME]"
drag, startPoint x: 181, startPoint y: 156, endPoint x: 156, endPoint y: 156, distance: 25.3
click at [156, 156] on li "Amazon : [EMAIL_ADDRESS][DOMAIN_NAME] ET [EMAIL_ADDRESS][DOMAIN_NAME] / @Grison…" at bounding box center [146, 155] width 192 height 6
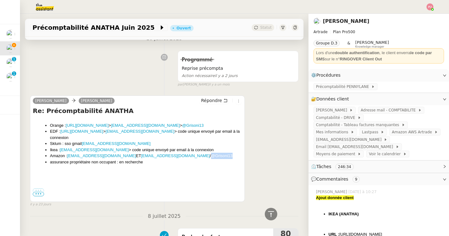
copy link "@Grisoni13"
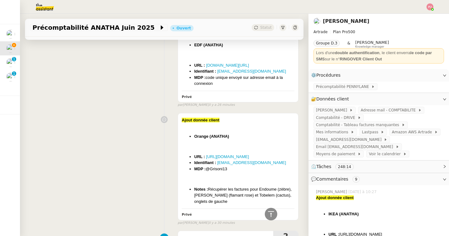
scroll to position [0, 0]
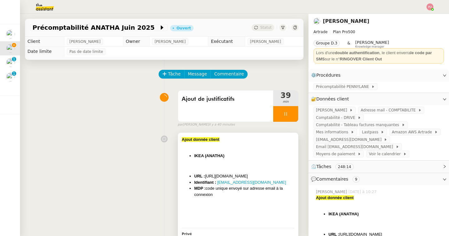
click at [234, 145] on div at bounding box center [238, 145] width 113 height 6
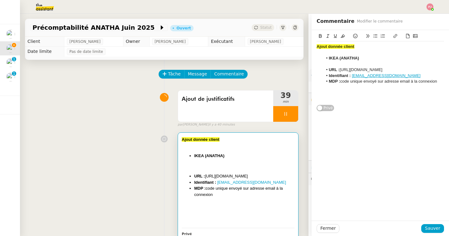
drag, startPoint x: 443, startPoint y: 83, endPoint x: 313, endPoint y: 41, distance: 136.2
click at [313, 41] on div "Ajout donnée client IKEA (ANATHA) ﻿ URL : [URL][DOMAIN_NAME] Identifiant : [EMA…" at bounding box center [380, 70] width 137 height 81
copy div "Ajout donnée client IKEA (ANATHA) ﻿ URL : [URL][DOMAIN_NAME] Identifiant : [EMA…"
click at [434, 228] on span "Sauver" at bounding box center [432, 227] width 15 height 7
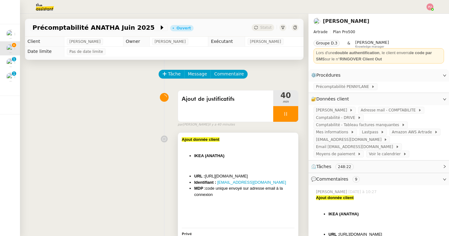
click at [253, 158] on li "IKEA (ANATHA)" at bounding box center [244, 155] width 100 height 6
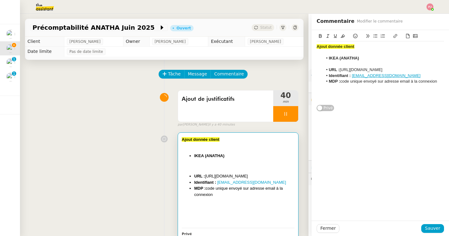
click at [151, 179] on div "Ajout donnée client IKEA (ANATHA) ﻿ URL : [URL][DOMAIN_NAME] Identifiant : [EMA…" at bounding box center [164, 186] width 269 height 115
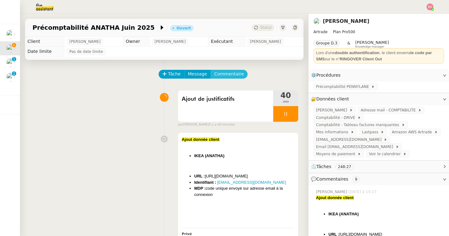
click at [222, 77] on span "Commentaire" at bounding box center [229, 73] width 30 height 7
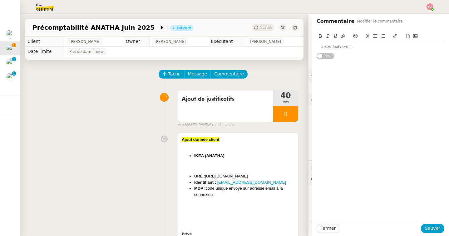
click at [337, 48] on div at bounding box center [380, 47] width 127 height 6
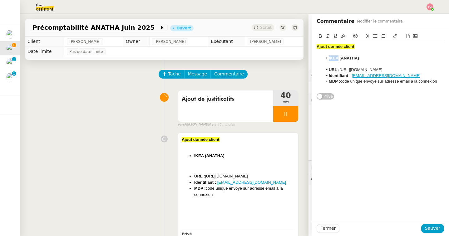
drag, startPoint x: 338, startPoint y: 58, endPoint x: 328, endPoint y: 58, distance: 9.7
click at [328, 58] on li "IKEA (ANATHA)" at bounding box center [384, 58] width 122 height 6
click at [434, 230] on span "Sauver" at bounding box center [432, 227] width 15 height 7
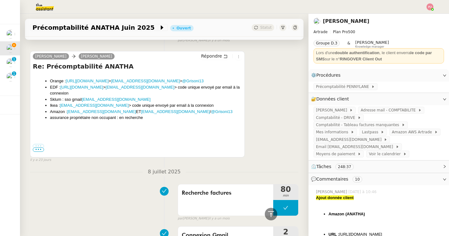
scroll to position [1258, 0]
click at [38, 150] on span "•••" at bounding box center [38, 149] width 11 height 4
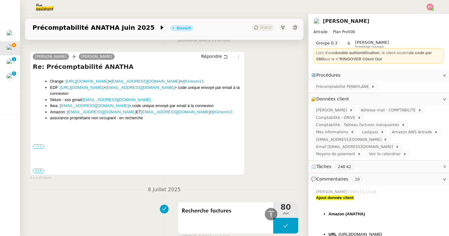
click at [39, 144] on label "•••" at bounding box center [38, 146] width 11 height 4
click at [0, 0] on input "•••" at bounding box center [0, 0] width 0 height 0
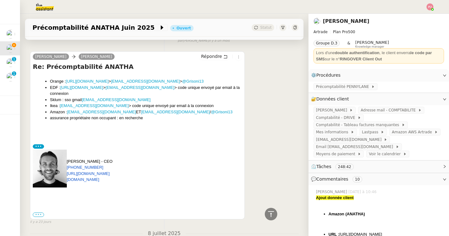
click at [42, 213] on label "•••" at bounding box center [38, 214] width 11 height 4
click at [0, 0] on input "•••" at bounding box center [0, 0] width 0 height 0
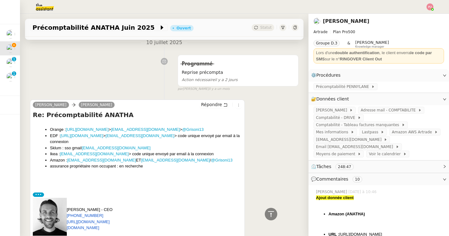
scroll to position [1210, 0]
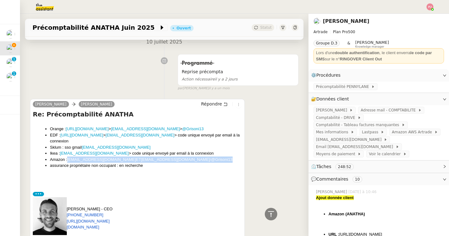
drag, startPoint x: 184, startPoint y: 158, endPoint x: 69, endPoint y: 159, distance: 115.6
click at [69, 159] on li "Amazon : [EMAIL_ADDRESS][DOMAIN_NAME] ET [EMAIL_ADDRESS][DOMAIN_NAME] / @Grison…" at bounding box center [146, 159] width 192 height 6
copy li "[EMAIL_ADDRESS][DOMAIN_NAME] ET [EMAIL_ADDRESS][DOMAIN_NAME] / @Grisoni13"
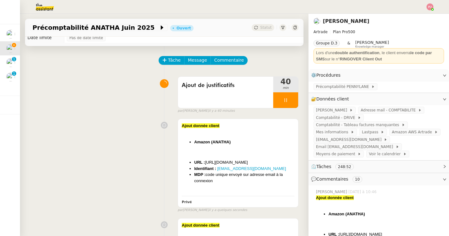
scroll to position [0, 0]
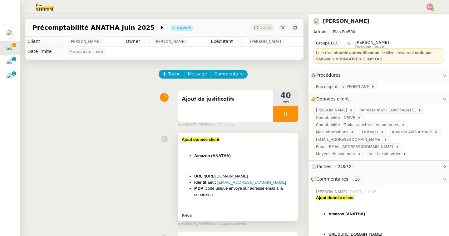
click at [228, 168] on div "﻿" at bounding box center [238, 166] width 113 height 6
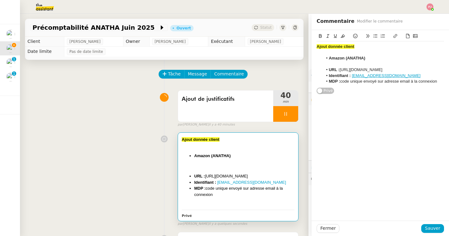
click at [442, 82] on li "MDP : code unique envoyé sur adresse email à la connexion" at bounding box center [384, 81] width 122 height 6
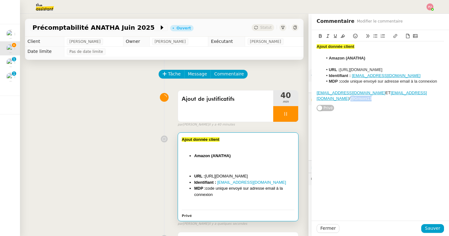
drag, startPoint x: 405, startPoint y: 93, endPoint x: 425, endPoint y: 93, distance: 20.3
click at [425, 93] on div "[EMAIL_ADDRESS][DOMAIN_NAME] ET [EMAIL_ADDRESS][DOMAIN_NAME] / @Grisoni13" at bounding box center [380, 96] width 127 height 12
copy span "@Grisoni13"
drag, startPoint x: 441, startPoint y: 80, endPoint x: 342, endPoint y: 79, distance: 99.6
click at [342, 79] on li "MDP : code unique envoyé sur adresse email à la connexion" at bounding box center [384, 81] width 122 height 6
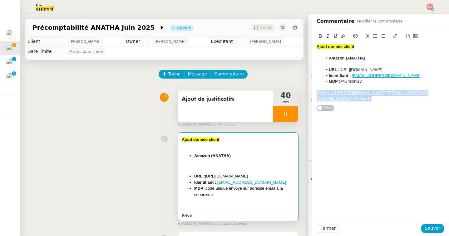
drag, startPoint x: 429, startPoint y: 94, endPoint x: 290, endPoint y: 92, distance: 138.7
click at [290, 92] on app-ticket "Précomptabilité ANATHA [DATE] Ouvert Statut Client [PERSON_NAME] Owner [PERSON_…" at bounding box center [234, 125] width 429 height 222
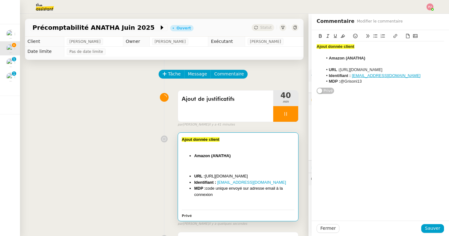
drag, startPoint x: 391, startPoint y: 69, endPoint x: 340, endPoint y: 70, distance: 50.9
click at [340, 70] on li "URL : [URL][DOMAIN_NAME]" at bounding box center [384, 70] width 122 height 6
click at [385, 84] on li "MDP : @Grisoni13" at bounding box center [384, 81] width 122 height 6
click at [438, 228] on span "Sauver" at bounding box center [432, 227] width 15 height 7
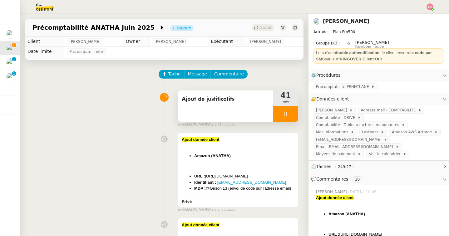
click at [289, 112] on div at bounding box center [285, 114] width 25 height 16
click at [292, 113] on icon at bounding box center [292, 113] width 5 height 5
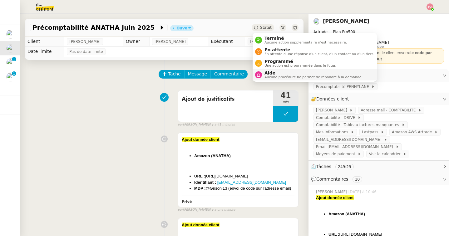
click at [273, 75] on span "Aucune procédure ne permet de répondre à la demande." at bounding box center [314, 76] width 98 height 3
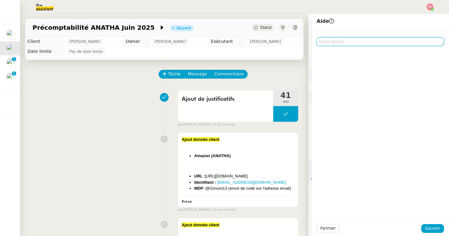
click at [331, 44] on textarea at bounding box center [380, 41] width 127 height 9
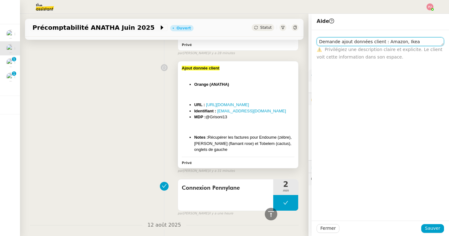
scroll to position [374, 0]
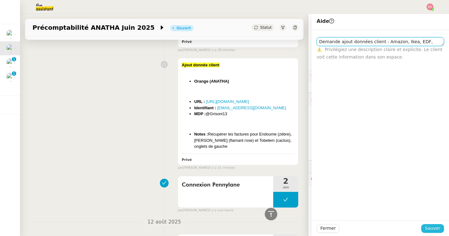
type textarea "Demande ajout données client : Amazon, Ikea, EDF, Orange"
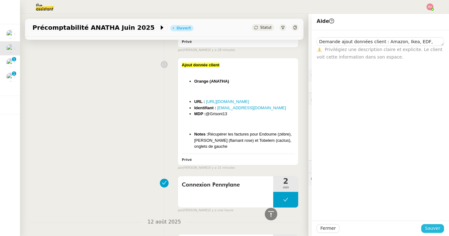
click at [431, 231] on span "Sauver" at bounding box center [432, 227] width 15 height 7
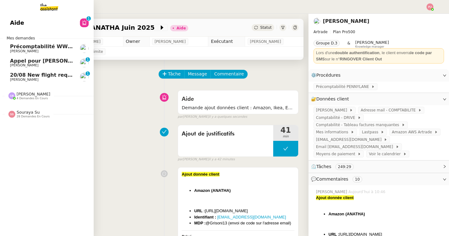
click at [13, 77] on span "[PERSON_NAME]" at bounding box center [24, 79] width 28 height 4
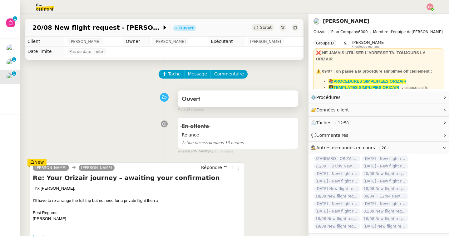
scroll to position [5, 0]
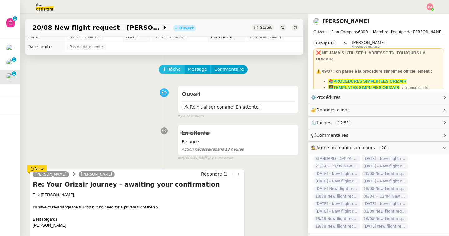
click at [177, 67] on span "Tâche" at bounding box center [174, 69] width 13 height 7
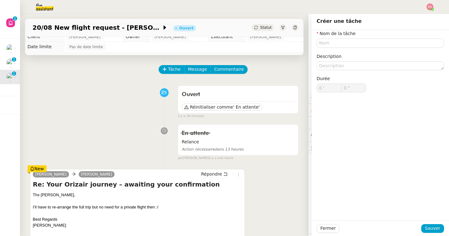
click at [341, 49] on div "Nom de la tâche Description Durée 0 ' 0 "" at bounding box center [380, 66] width 127 height 72
click at [341, 40] on input "text" at bounding box center [380, 42] width 127 height 9
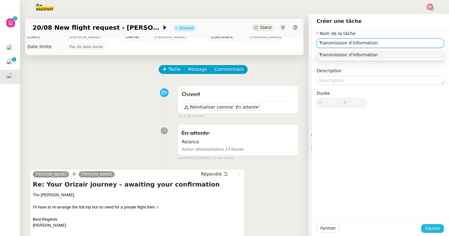
type input "Transmission d'information"
click at [438, 226] on span "Sauver" at bounding box center [432, 227] width 15 height 7
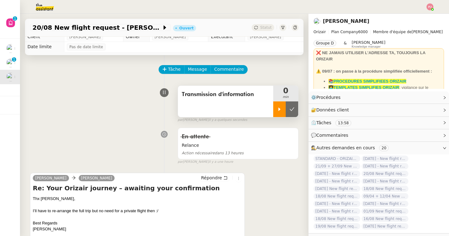
click at [278, 112] on div at bounding box center [279, 109] width 12 height 16
click at [432, 100] on link "Modifier" at bounding box center [428, 97] width 18 height 7
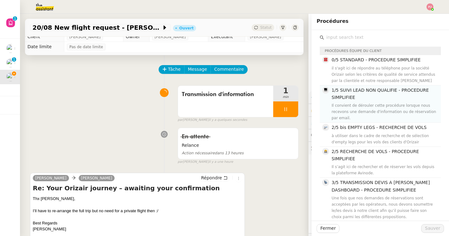
click at [377, 93] on h4 "1/5 SUIVI LEAD NON QUALIFIE - PROCEDURE SIMPLIFIEE" at bounding box center [385, 94] width 106 height 15
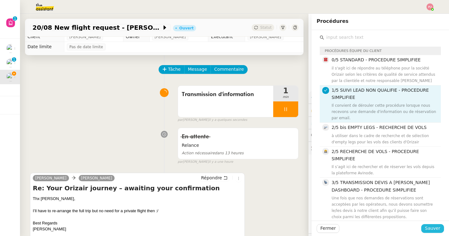
click at [434, 231] on span "Sauver" at bounding box center [432, 227] width 15 height 7
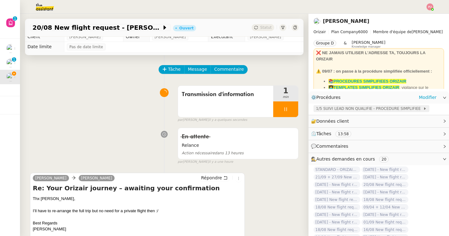
click at [344, 107] on span "1/5 SUIVI LEAD NON QUALIFIE - PROCEDURE SIMPLIFIEE" at bounding box center [369, 108] width 107 height 6
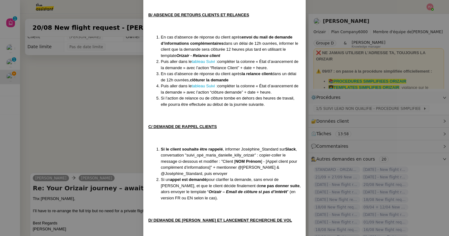
scroll to position [377, 0]
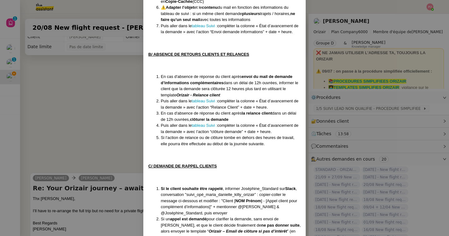
click at [76, 113] on nz-modal-container "Créée le 16/04/2025 MAJ le 28/07/2025 Équipe Orizair qui réalise la procédure :…" at bounding box center [224, 118] width 449 height 236
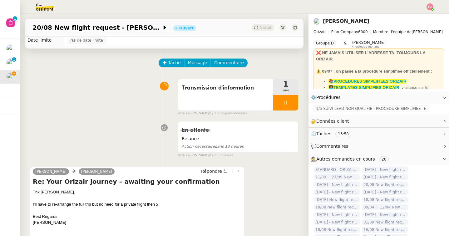
scroll to position [12, 0]
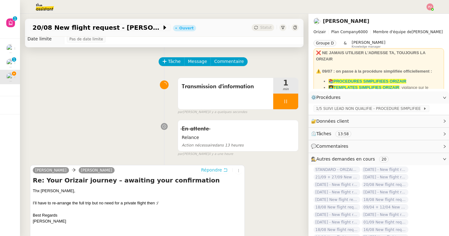
click at [207, 170] on span "Répondre" at bounding box center [211, 169] width 21 height 6
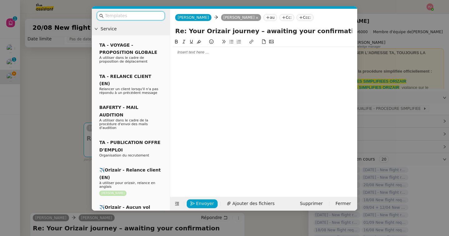
click at [151, 17] on input "text" at bounding box center [133, 15] width 56 height 7
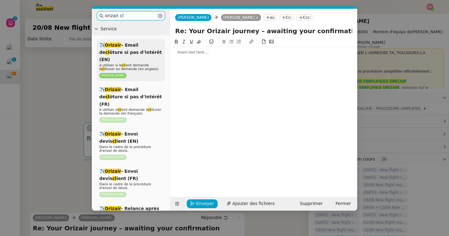
type input "orizair cl"
click at [139, 54] on span "✈️ Orizair – Email de cl ôture si pas d’intérêt (EN)" at bounding box center [130, 52] width 62 height 20
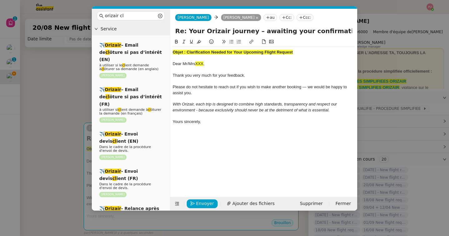
click at [14, 112] on nz-modal-container "orizair cl Service ✈️ Orizair – Email de cl ôture si pas d’intérêt (EN) à utili…" at bounding box center [224, 118] width 449 height 236
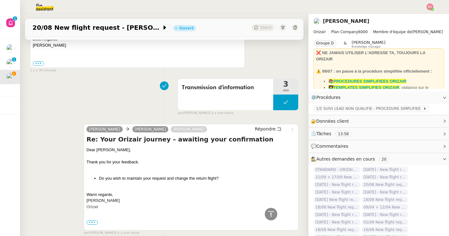
scroll to position [414, 0]
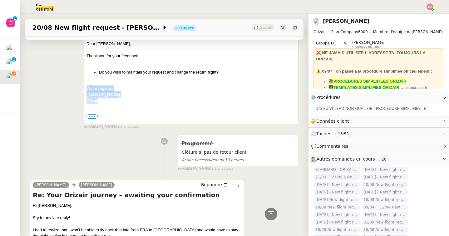
drag, startPoint x: 101, startPoint y: 100, endPoint x: 86, endPoint y: 89, distance: 18.4
click at [86, 89] on div "Josephine Kelly Christoph Niemann Louis Frei Répondre Re: Your Orizair journey …" at bounding box center [191, 71] width 215 height 106
copy div "Warm regards, Josephine Orizair"
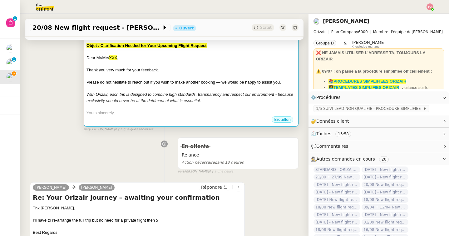
scroll to position [113, 0]
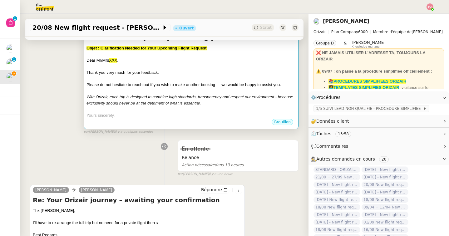
click at [94, 117] on span "Yours sincerely," at bounding box center [101, 115] width 28 height 5
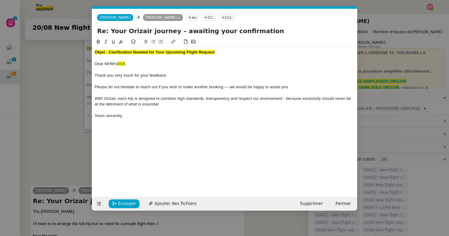
scroll to position [0, 30]
click at [129, 118] on div "Yours sincerely," at bounding box center [225, 116] width 260 height 6
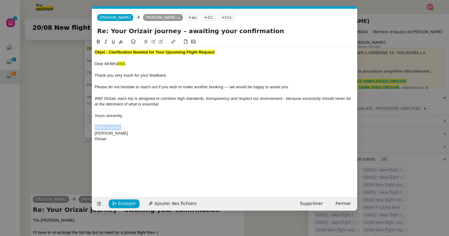
drag, startPoint x: 122, startPoint y: 127, endPoint x: 80, endPoint y: 126, distance: 41.2
click at [80, 126] on nz-modal-container "orizair cl Service ✈️ Orizair – Email de cl ôture si pas d’intérêt (EN) à utili…" at bounding box center [224, 118] width 449 height 236
click at [43, 130] on nz-modal-container "orizair cl Service ✈️ Orizair – Email de cl ôture si pas d’intérêt (EN) à utili…" at bounding box center [224, 118] width 449 height 236
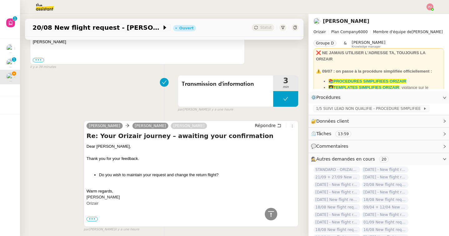
scroll to position [342, 0]
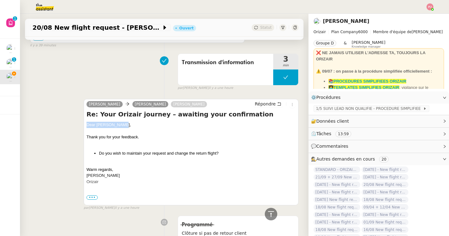
drag, startPoint x: 127, startPoint y: 125, endPoint x: 83, endPoint y: 125, distance: 43.1
click at [83, 125] on div "Josephine Kelly Christoph Niemann Louis Frei Répondre Re: Your Orizair journey …" at bounding box center [164, 151] width 269 height 117
copy div "Dear [PERSON_NAME],"
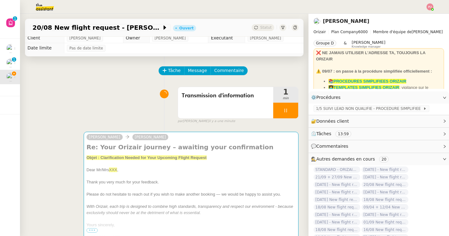
scroll to position [0, 0]
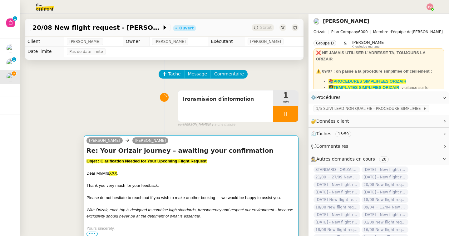
click at [107, 172] on span "Dear Mr/Mrs" at bounding box center [98, 173] width 22 height 5
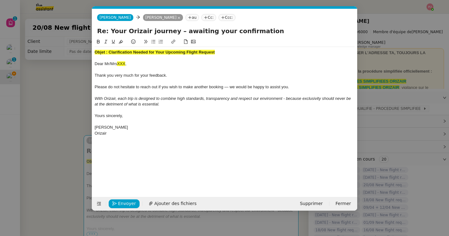
scroll to position [0, 30]
drag, startPoint x: 128, startPoint y: 64, endPoint x: 89, endPoint y: 64, distance: 38.7
click at [89, 64] on nz-modal-container "orizair cl Service ✈️ Orizair – Email de cl ôture si pas d’intérêt (EN) à utili…" at bounding box center [224, 118] width 449 height 236
drag, startPoint x: 95, startPoint y: 64, endPoint x: 91, endPoint y: 51, distance: 13.2
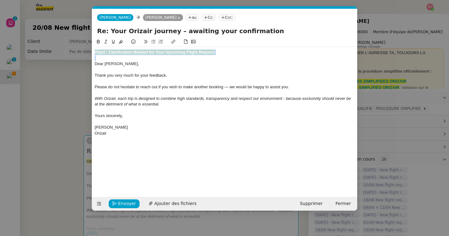
click at [91, 51] on nz-modal-container "orizair cl Service ✈️ Orizair – Email de cl ôture si pas d’intérêt (EN) à utili…" at bounding box center [224, 118] width 449 height 236
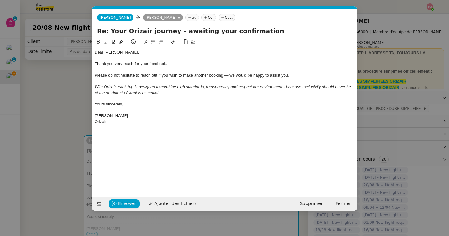
click at [231, 20] on nz-tag "Ccc:" at bounding box center [227, 17] width 17 height 7
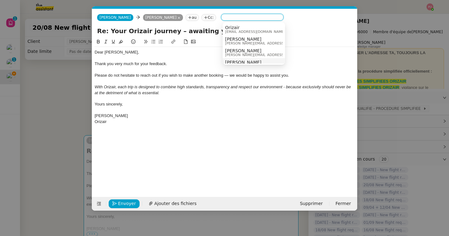
click at [236, 61] on span "[PERSON_NAME]" at bounding box center [269, 62] width 89 height 5
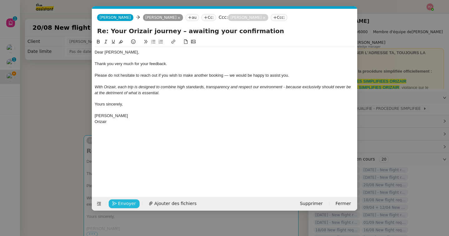
click at [127, 202] on span "Envoyer" at bounding box center [127, 203] width 18 height 7
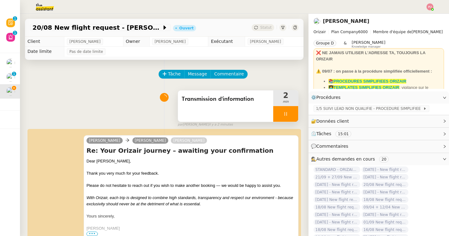
click at [287, 114] on icon at bounding box center [285, 113] width 5 height 5
click at [294, 114] on icon at bounding box center [292, 113] width 5 height 5
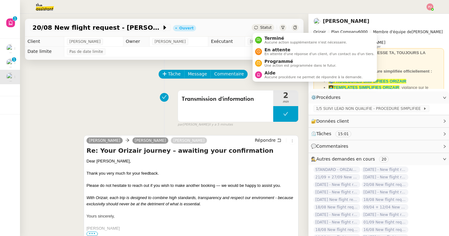
click at [268, 27] on span "Statut" at bounding box center [266, 27] width 12 height 4
click at [269, 37] on span "Terminé" at bounding box center [306, 38] width 82 height 5
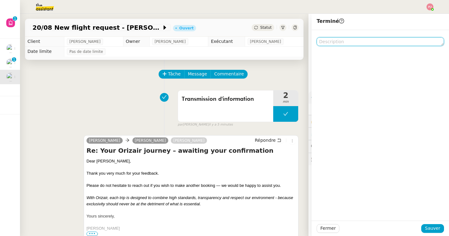
click at [335, 41] on textarea at bounding box center [380, 41] width 127 height 9
type textarea "E"
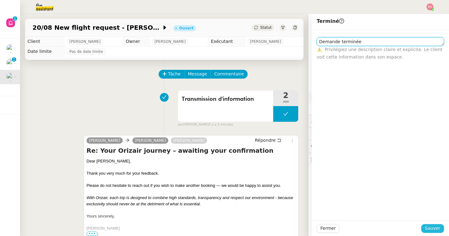
type textarea "Demande terminée"
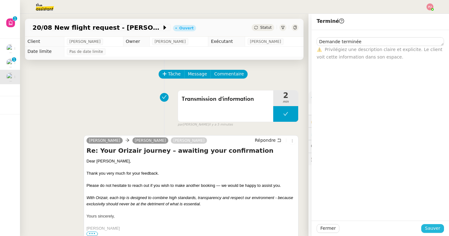
click at [432, 226] on span "Sauver" at bounding box center [432, 227] width 15 height 7
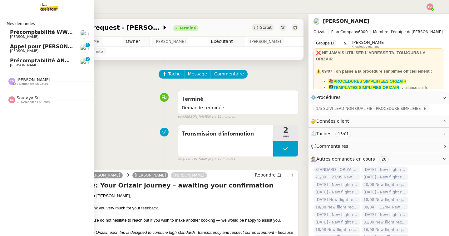
click at [28, 59] on span "Précomptabilité ANATHA Juin 2025" at bounding box center [59, 60] width 98 height 6
